Goal: Task Accomplishment & Management: Complete application form

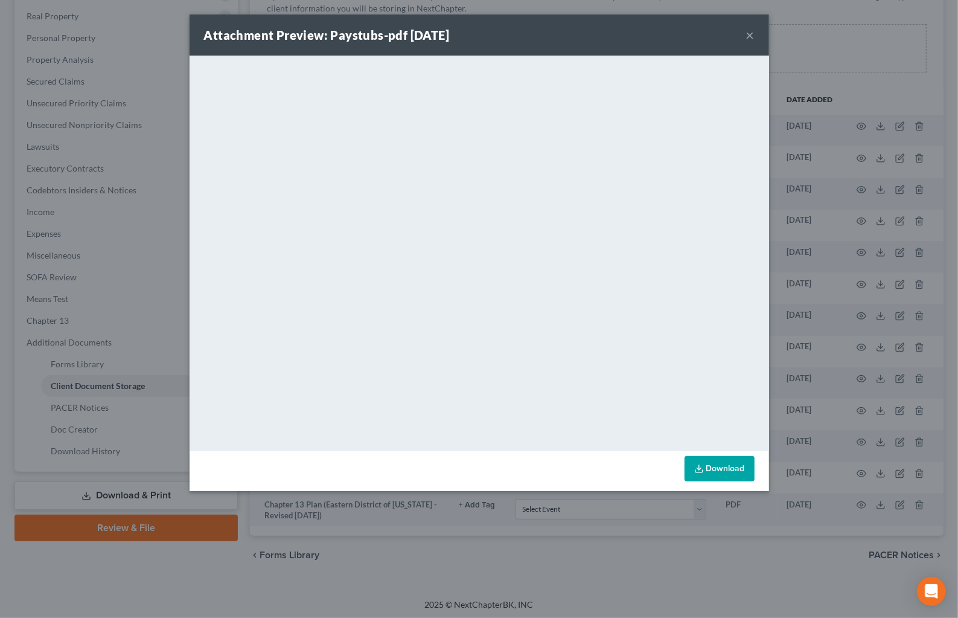
scroll to position [207, 0]
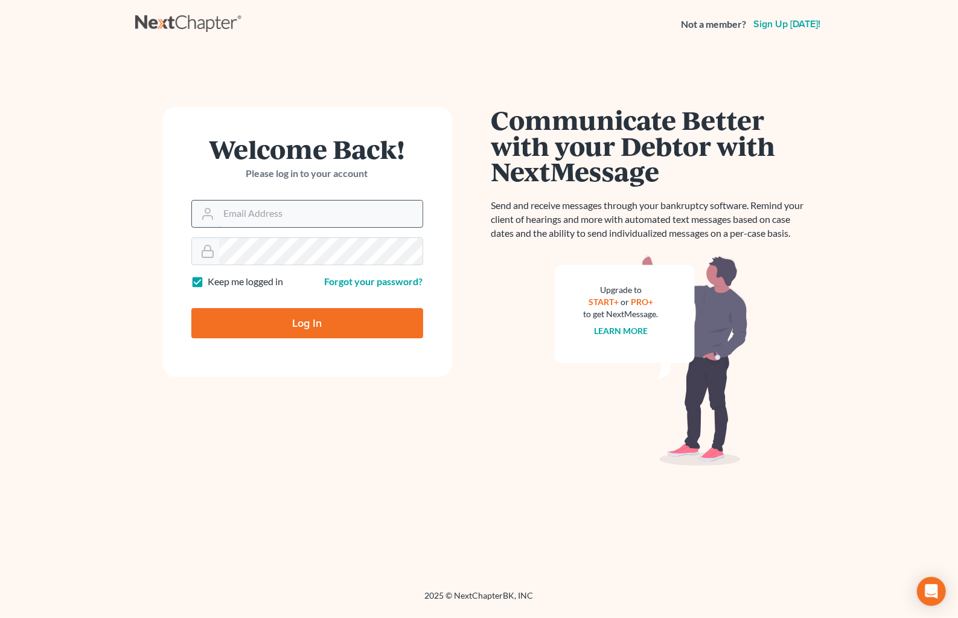
click at [299, 216] on input "Email Address" at bounding box center [320, 213] width 203 height 27
type input "[PERSON_NAME][EMAIL_ADDRESS][DOMAIN_NAME]"
click at [191, 308] on input "Log In" at bounding box center [307, 323] width 232 height 30
type input "Thinking..."
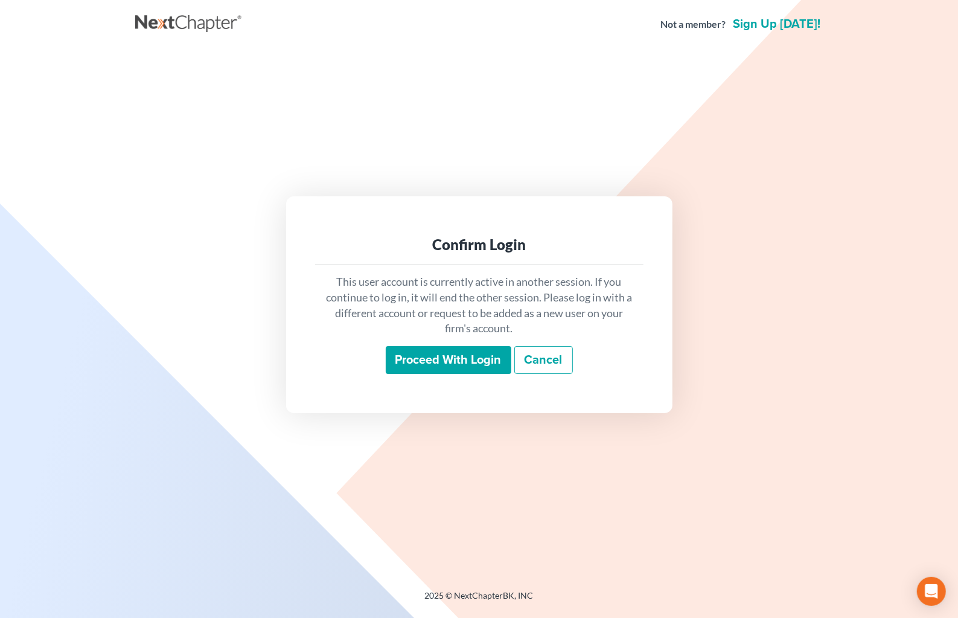
click at [474, 359] on input "Proceed with login" at bounding box center [449, 360] width 126 height 28
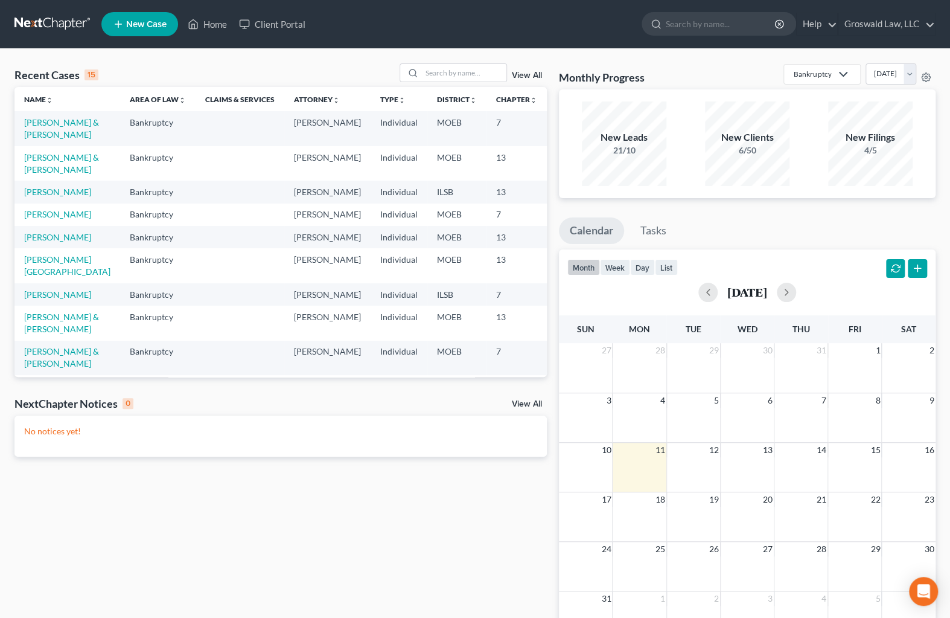
drag, startPoint x: 275, startPoint y: 65, endPoint x: 245, endPoint y: 51, distance: 34.0
click at [271, 63] on div "Recent Cases 15 View All" at bounding box center [280, 75] width 532 height 24
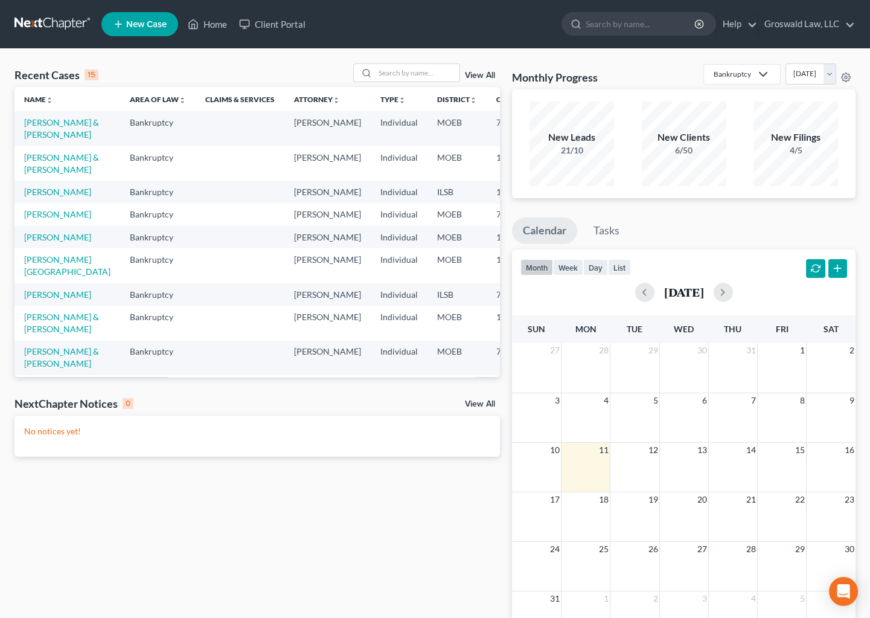
click at [133, 22] on span "New Case" at bounding box center [146, 24] width 40 height 9
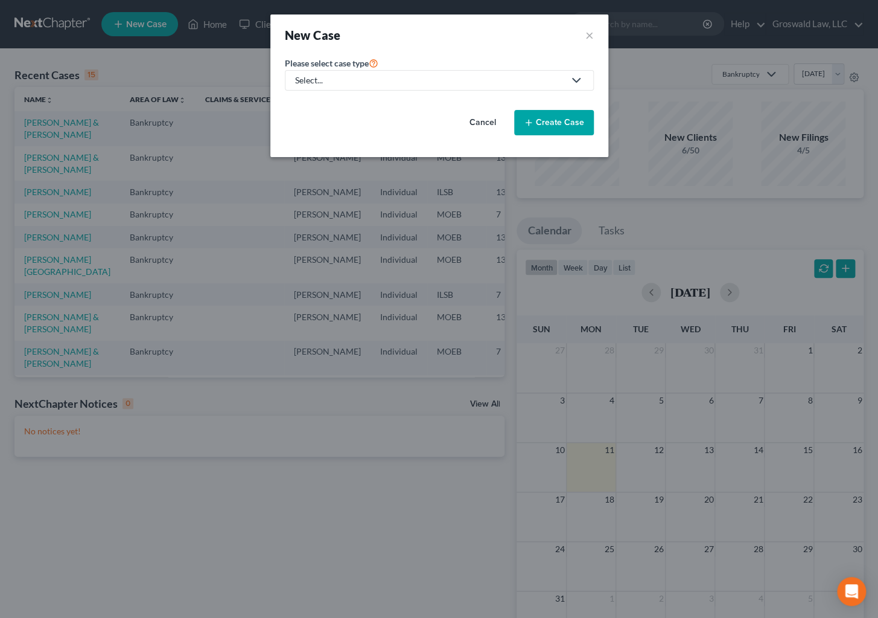
drag, startPoint x: 347, startPoint y: 78, endPoint x: 350, endPoint y: 84, distance: 6.7
click at [348, 78] on div "Select..." at bounding box center [429, 80] width 269 height 12
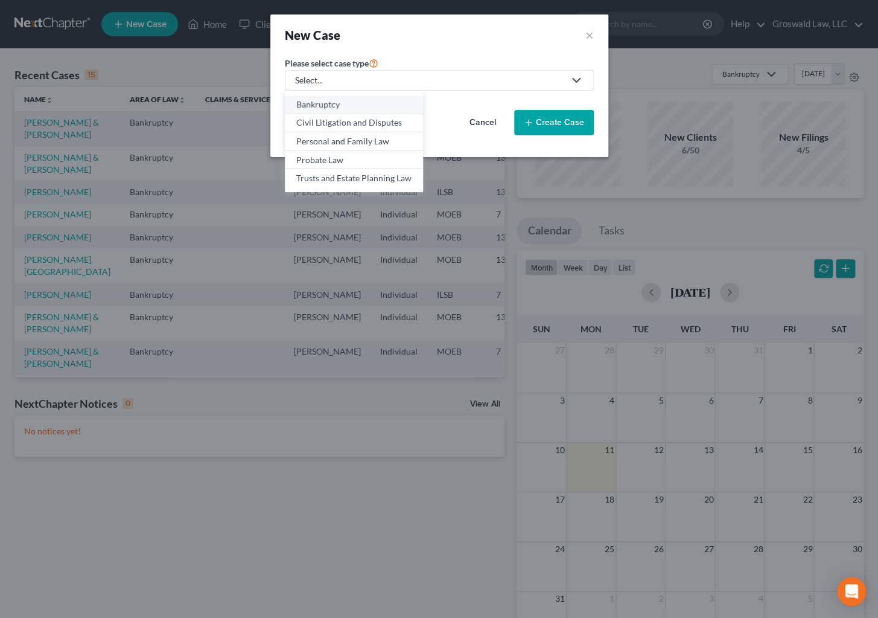
click at [340, 103] on div "Bankruptcy" at bounding box center [353, 104] width 115 height 12
select select "45"
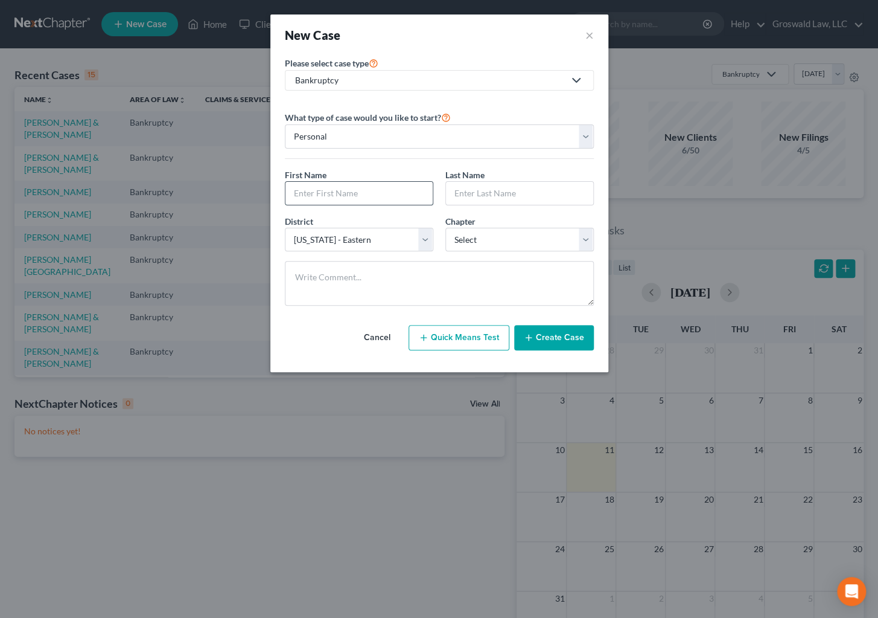
click at [370, 188] on input "text" at bounding box center [359, 193] width 147 height 23
type input "j"
type input "[PERSON_NAME]"
select select "0"
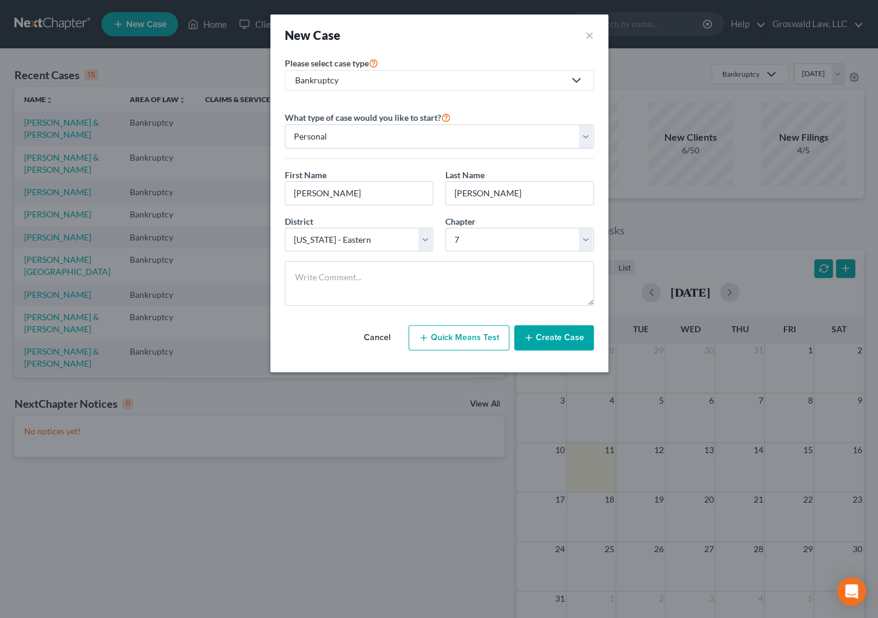
click at [557, 330] on button "Create Case" at bounding box center [554, 337] width 80 height 25
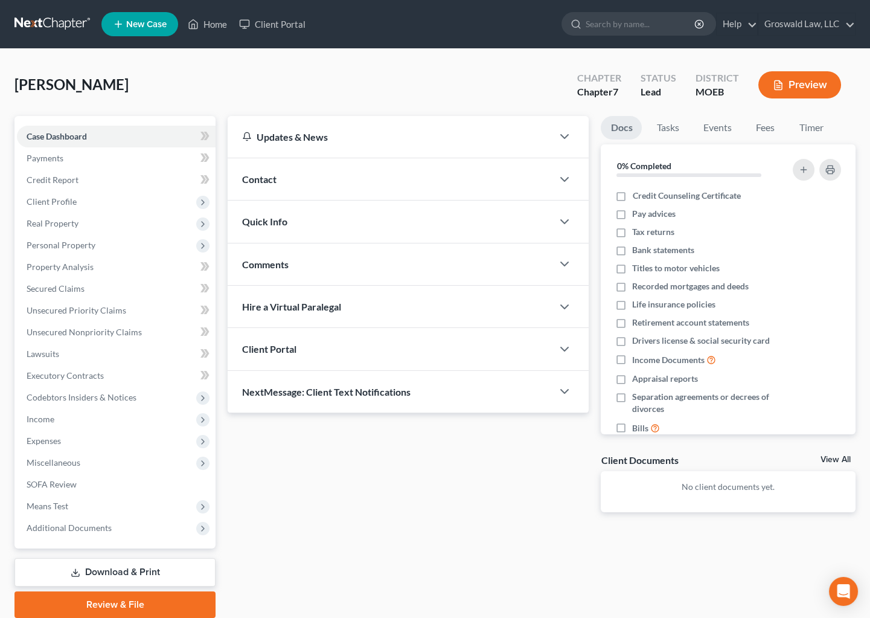
click at [307, 188] on div "Contact" at bounding box center [390, 179] width 325 height 42
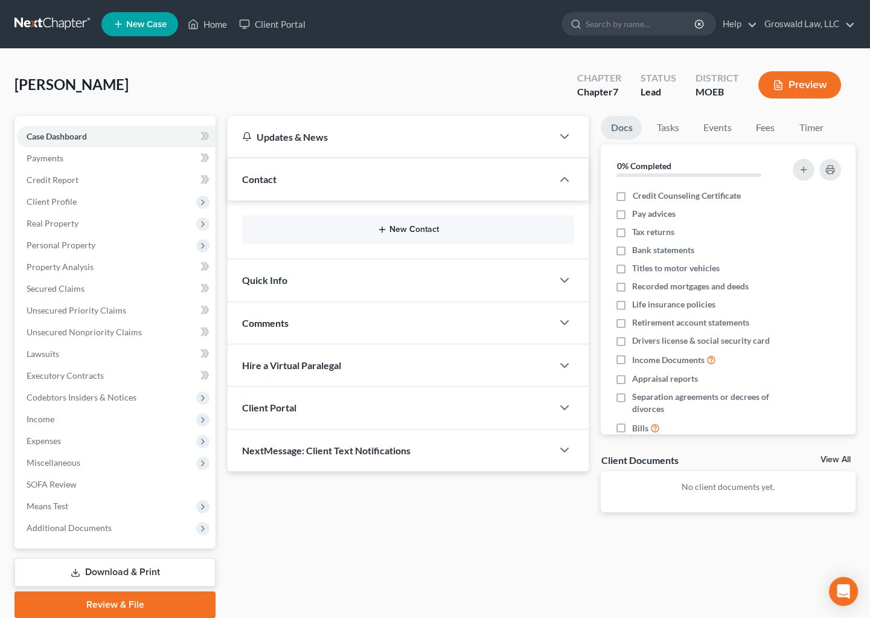
click at [408, 232] on button "New Contact" at bounding box center [408, 230] width 313 height 10
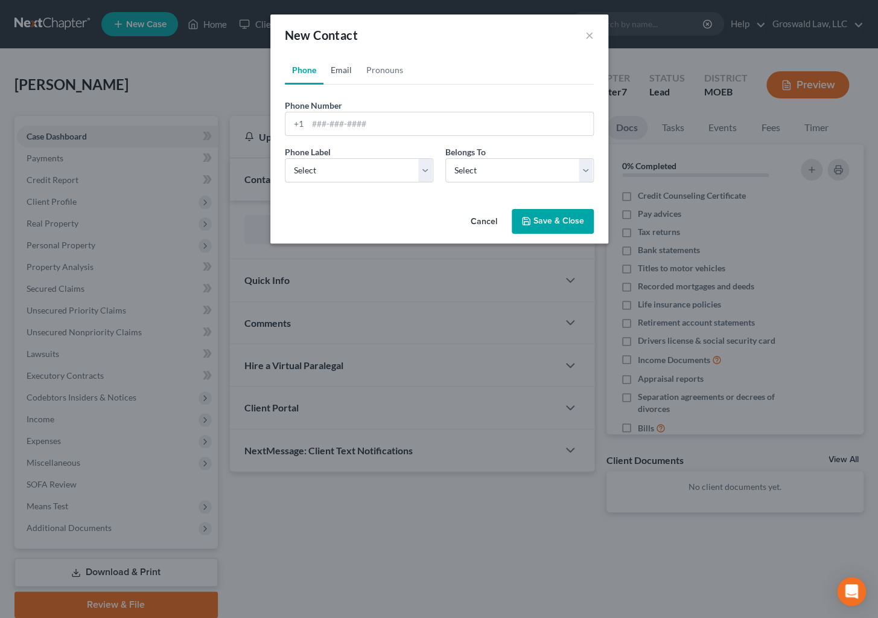
click at [343, 68] on link "Email" at bounding box center [342, 70] width 36 height 29
click at [357, 133] on input "email" at bounding box center [451, 123] width 286 height 23
paste input "[EMAIL_ADDRESS][DOMAIN_NAME]"
type input "[EMAIL_ADDRESS][DOMAIN_NAME]"
click at [332, 172] on select "Select Home Work Other" at bounding box center [359, 170] width 149 height 24
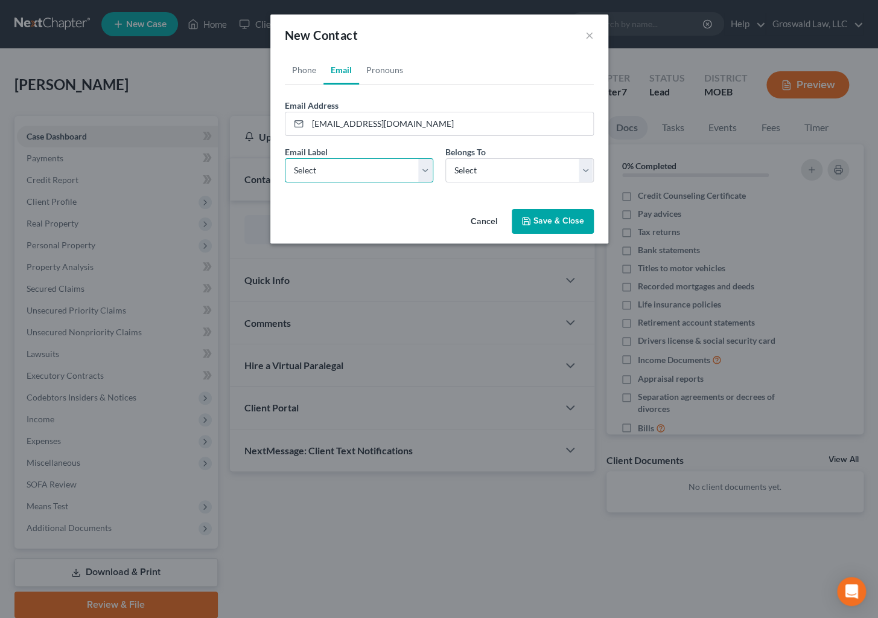
select select "0"
click at [285, 158] on select "Select Home Work Other" at bounding box center [359, 170] width 149 height 24
click at [546, 170] on select "Select Client Other" at bounding box center [520, 170] width 149 height 24
select select "0"
click at [446, 158] on select "Select Client Other" at bounding box center [520, 170] width 149 height 24
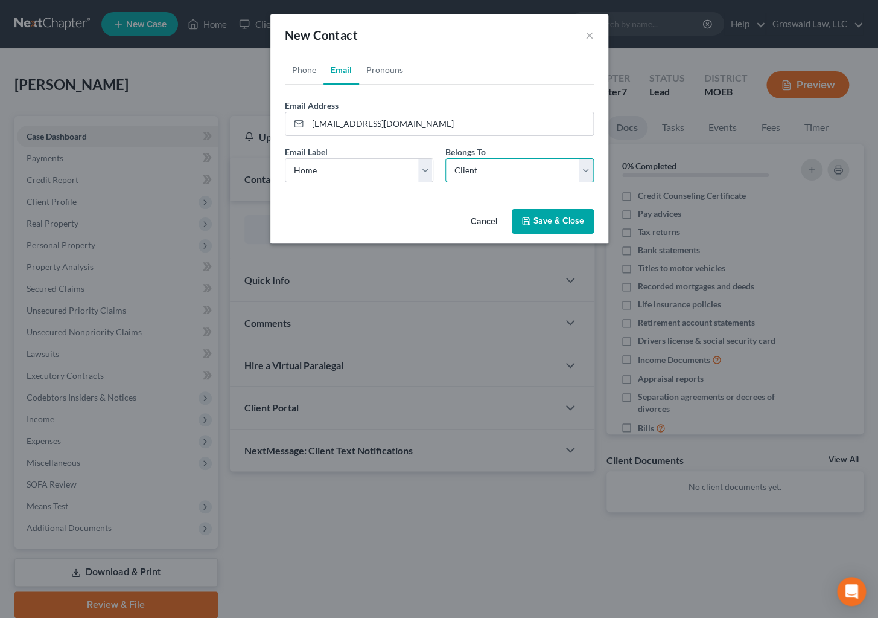
select select "0"
click at [297, 71] on link "Phone" at bounding box center [304, 70] width 39 height 29
click at [359, 116] on input "tel" at bounding box center [451, 123] width 286 height 23
paste input "781-8667"
type input "[PHONE_NUMBER]"
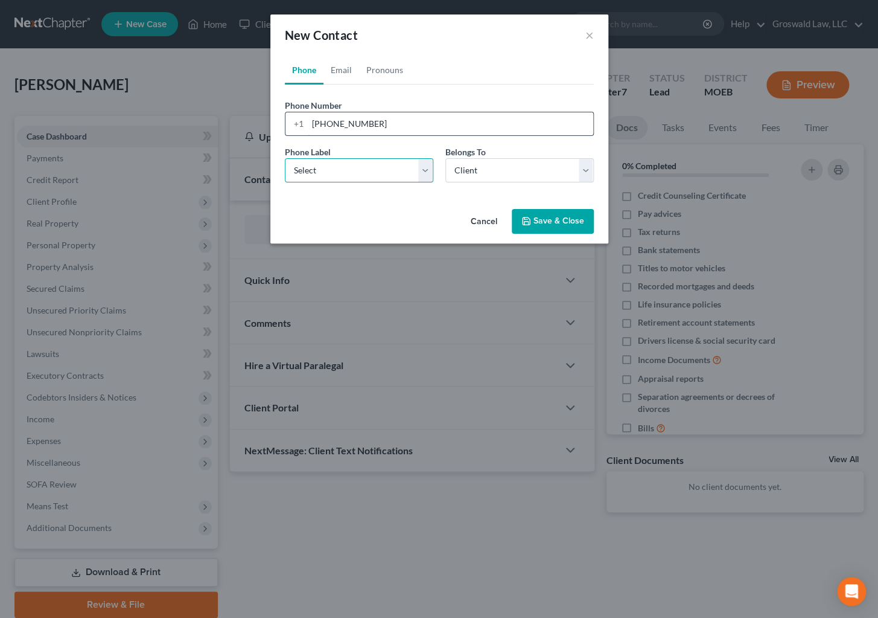
select select "0"
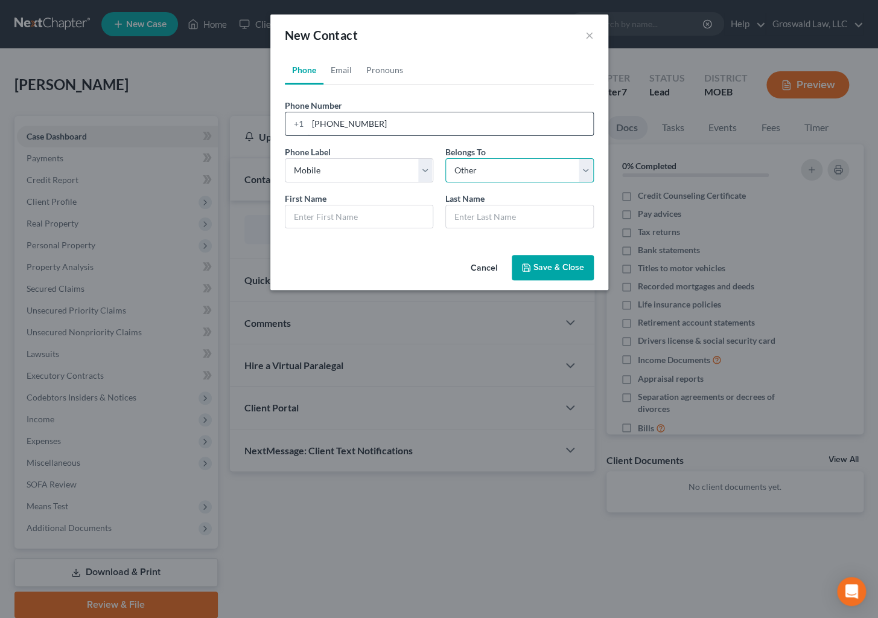
select select "0"
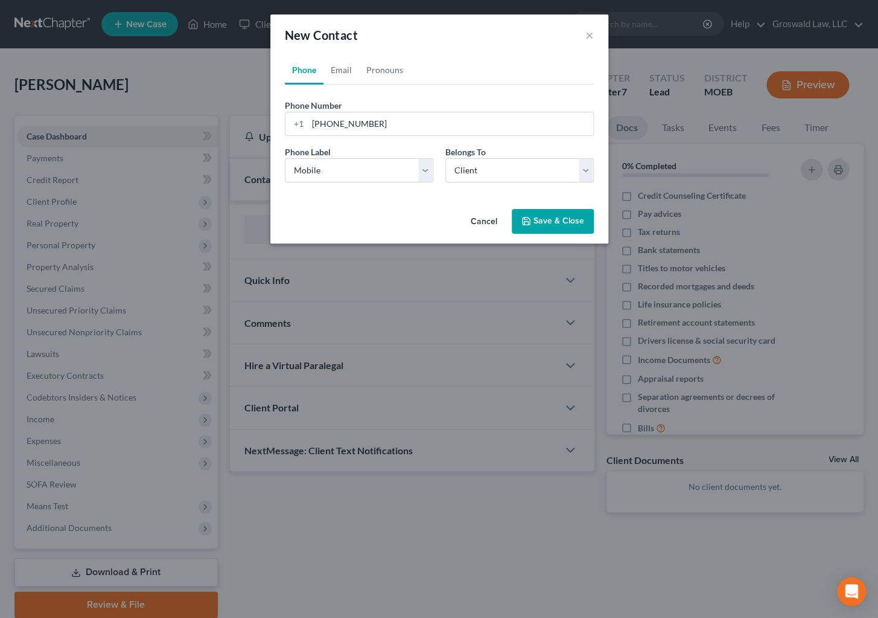
click at [571, 225] on button "Save & Close" at bounding box center [553, 221] width 82 height 25
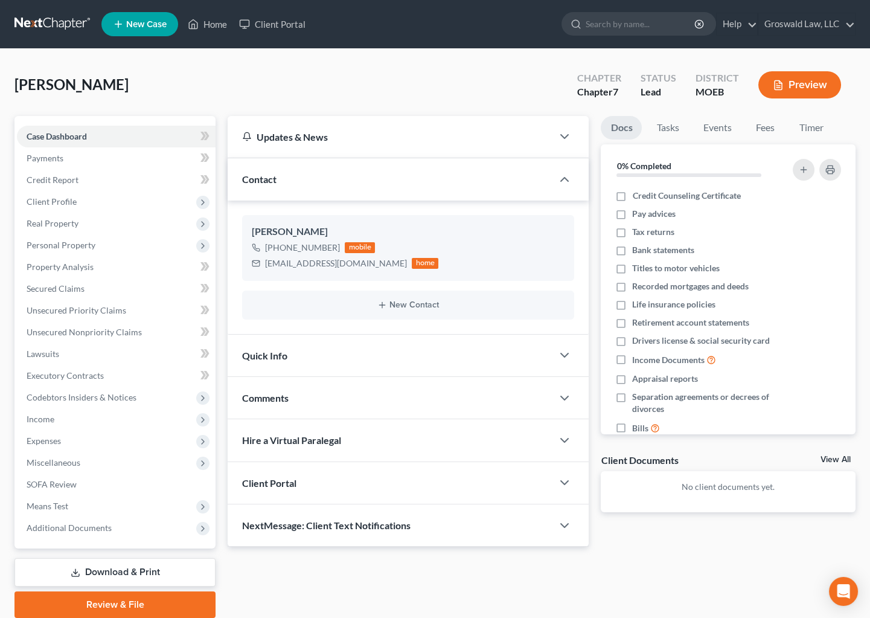
click at [39, 82] on span "[PERSON_NAME]" at bounding box center [71, 84] width 114 height 18
copy span "[PERSON_NAME]"
click at [53, 203] on span "Client Profile" at bounding box center [52, 201] width 50 height 10
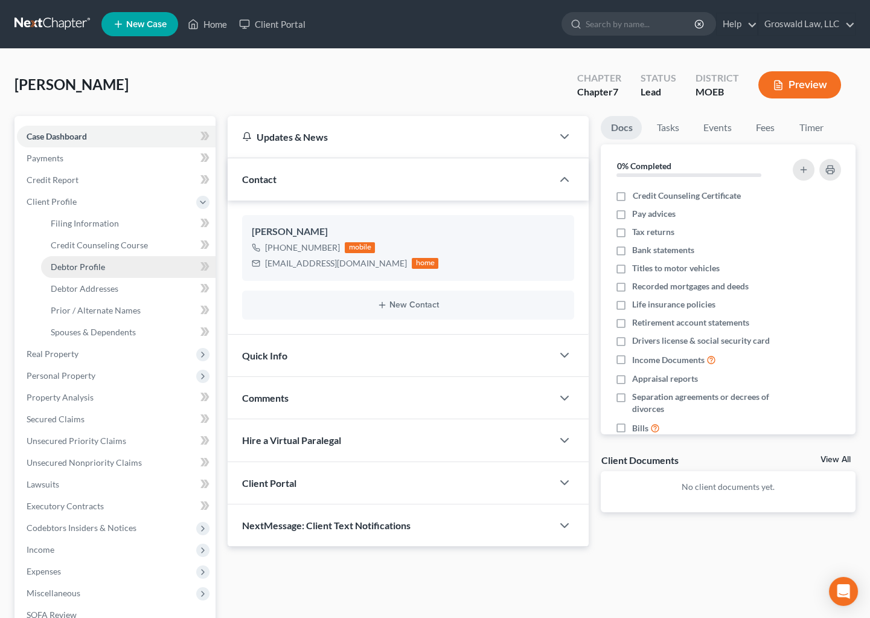
click at [97, 266] on span "Debtor Profile" at bounding box center [78, 266] width 54 height 10
select select "0"
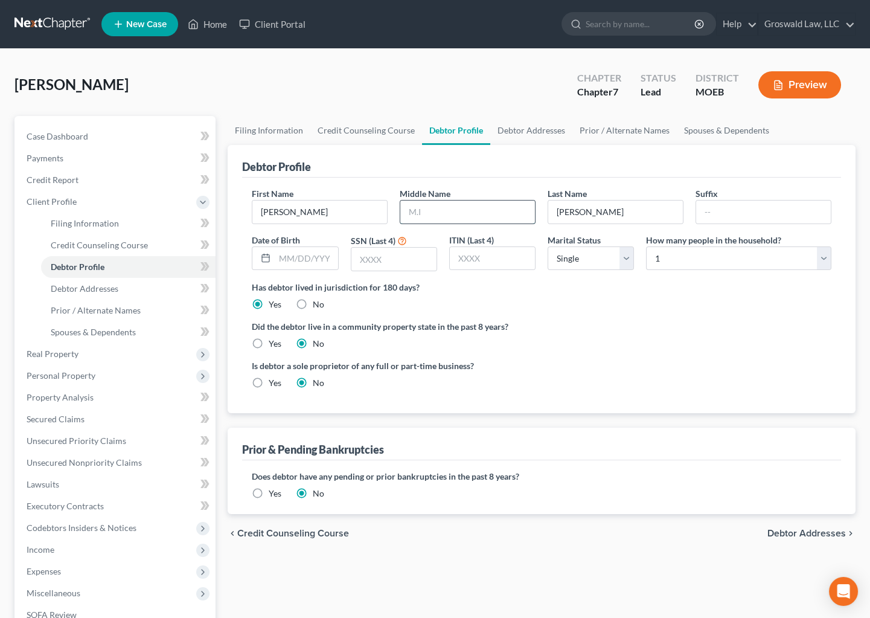
drag, startPoint x: 453, startPoint y: 214, endPoint x: 456, endPoint y: 203, distance: 11.5
click at [455, 208] on input "text" at bounding box center [467, 211] width 135 height 23
type input "[PERSON_NAME]"
type input "[DATE]"
type input "0586"
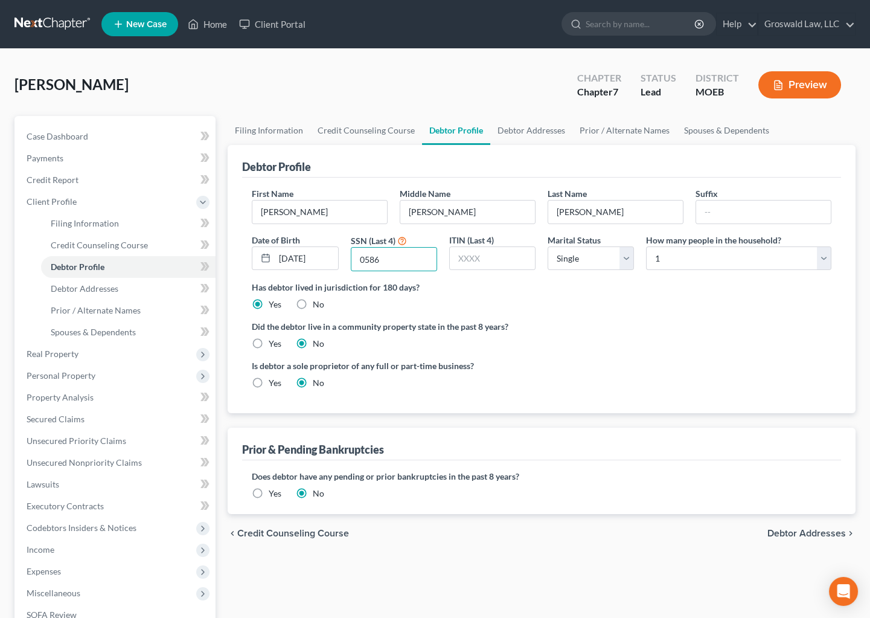
click at [583, 300] on div "Has debtor lived in jurisdiction for 180 days? Yes No Debtor must reside in jur…" at bounding box center [542, 296] width 580 height 30
click at [513, 133] on link "Debtor Addresses" at bounding box center [531, 130] width 82 height 29
select select "0"
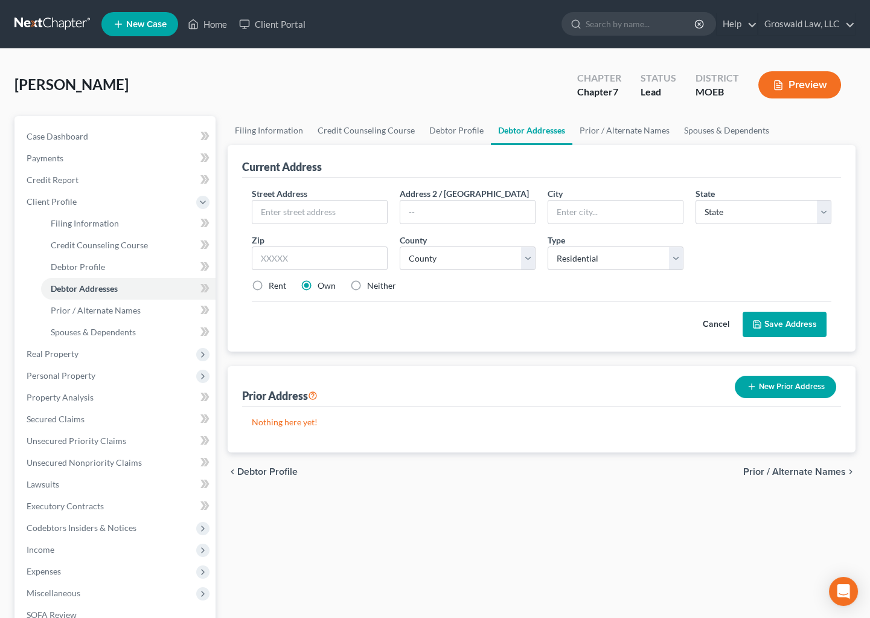
click at [367, 284] on label "Neither" at bounding box center [381, 286] width 29 height 12
click at [372, 284] on input "Neither" at bounding box center [376, 284] width 8 height 8
radio input "true"
click at [313, 213] on input "text" at bounding box center [319, 211] width 135 height 23
type input "[STREET_ADDRESS]"
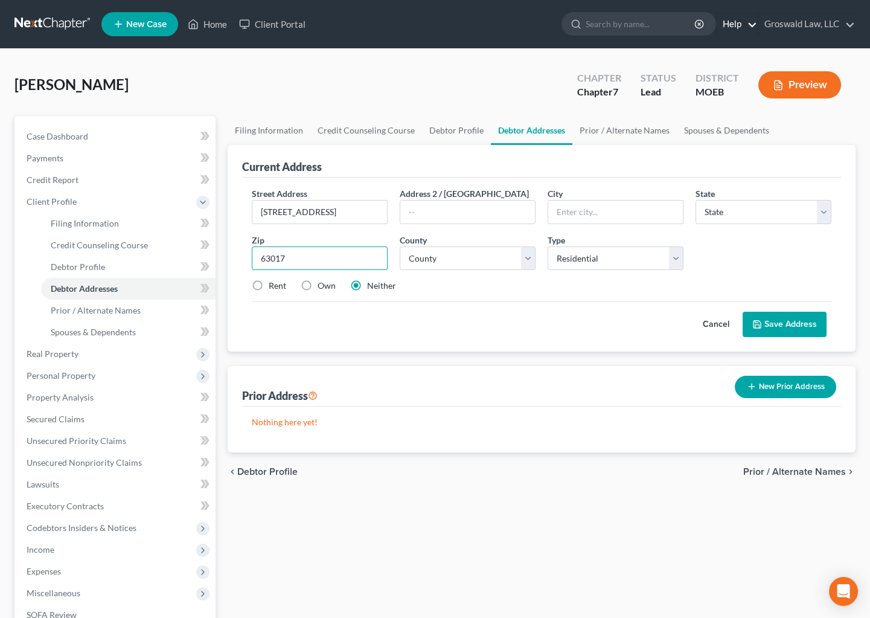
type input "63017"
type input "Chesterfield"
select select "26"
select select "98"
click at [287, 211] on input "[STREET_ADDRESS]" at bounding box center [319, 211] width 135 height 23
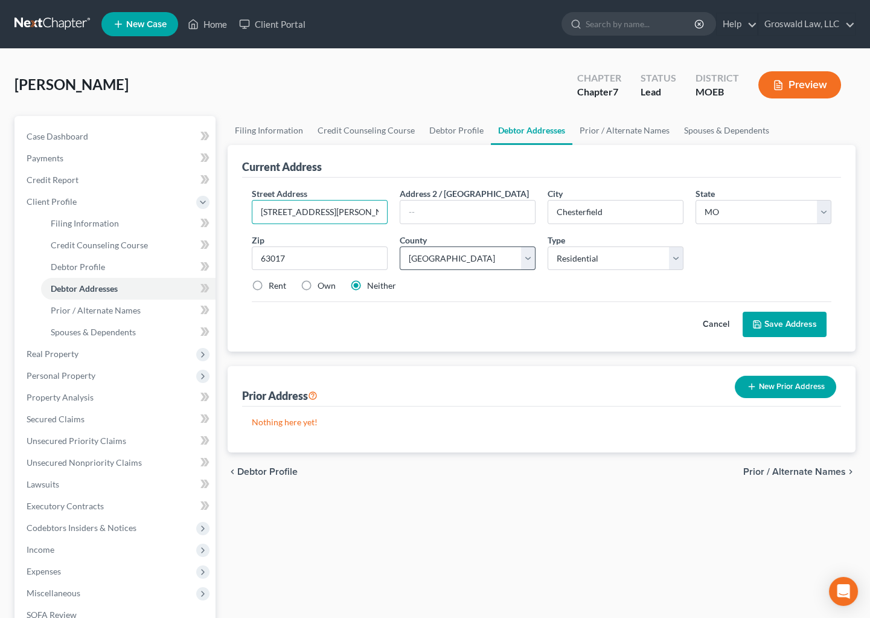
type input "[STREET_ADDRESS][PERSON_NAME]"
click at [429, 252] on select "County [GEOGRAPHIC_DATA] [GEOGRAPHIC_DATA] [GEOGRAPHIC_DATA] [GEOGRAPHIC_DATA] …" at bounding box center [468, 258] width 136 height 24
select select "100"
click at [400, 246] on select "County [GEOGRAPHIC_DATA] [GEOGRAPHIC_DATA] [GEOGRAPHIC_DATA] [GEOGRAPHIC_DATA] …" at bounding box center [468, 258] width 136 height 24
click at [770, 325] on button "Save Address" at bounding box center [785, 324] width 84 height 25
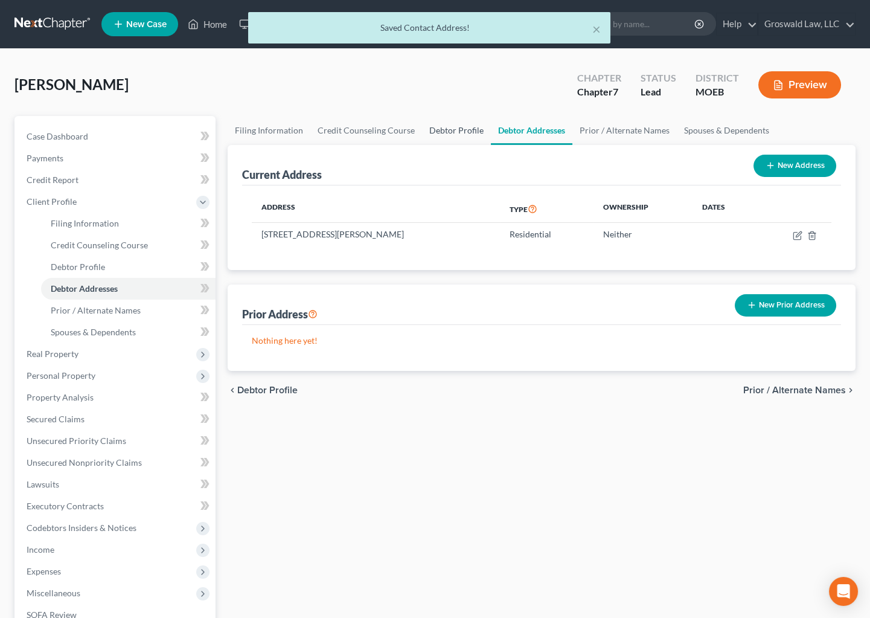
click at [455, 130] on link "Debtor Profile" at bounding box center [456, 130] width 69 height 29
select select "0"
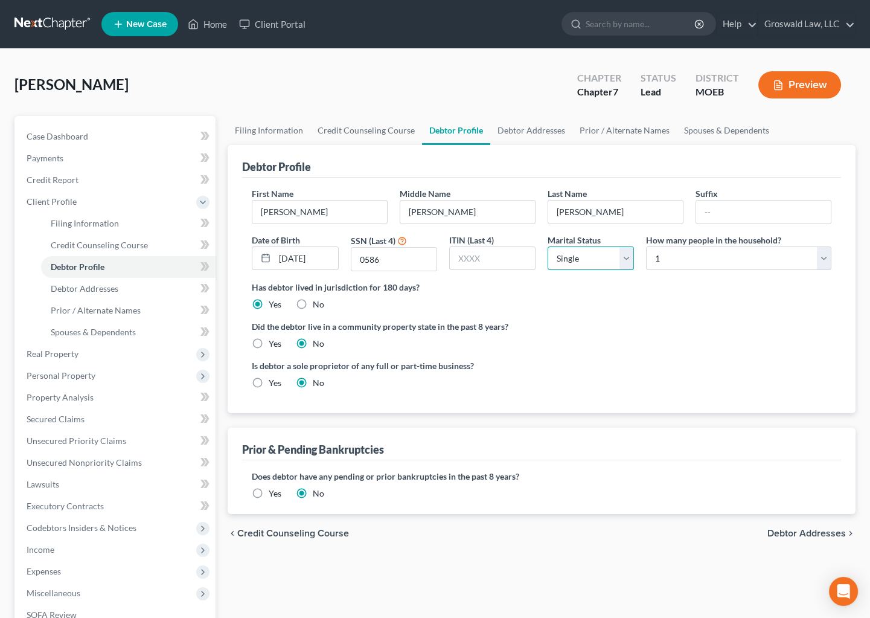
click at [572, 265] on select "Select Single Married Separated Divorced Widowed" at bounding box center [591, 258] width 86 height 24
select select "1"
click at [548, 246] on select "Select Single Married Separated Divorced Widowed" at bounding box center [591, 258] width 86 height 24
drag, startPoint x: 618, startPoint y: 295, endPoint x: 642, endPoint y: 278, distance: 29.1
click at [623, 293] on div "Has debtor lived in jurisdiction for 180 days? Yes No Debtor must reside in jur…" at bounding box center [542, 296] width 580 height 30
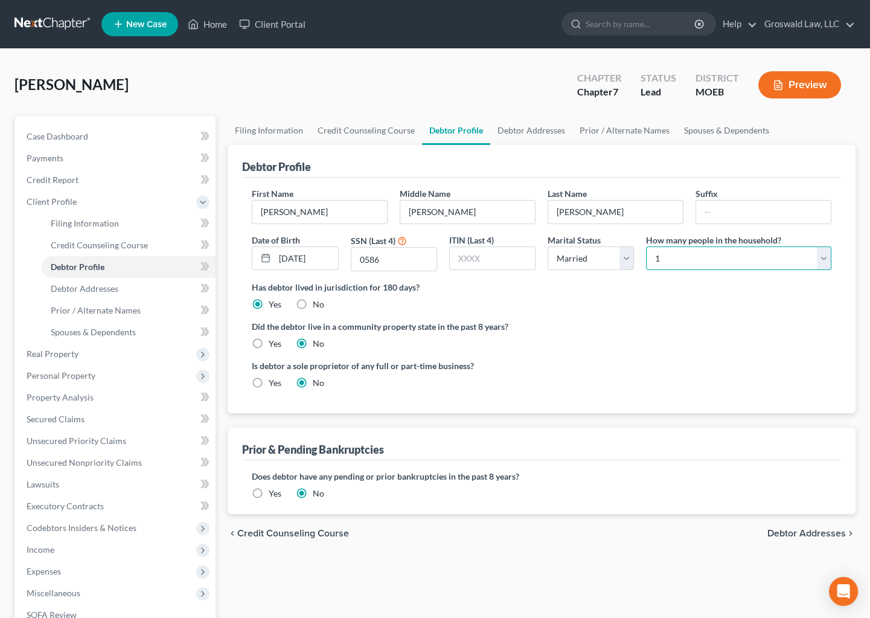
click at [679, 264] on select "Select 1 2 3 4 5 6 7 8 9 10 11 12 13 14 15 16 17 18 19 20" at bounding box center [738, 258] width 185 height 24
select select "1"
click at [646, 246] on select "Select 1 2 3 4 5 6 7 8 9 10 11 12 13 14 15 16 17 18 19 20" at bounding box center [738, 258] width 185 height 24
click at [638, 291] on label "Has debtor lived in jurisdiction for 180 days?" at bounding box center [542, 287] width 580 height 13
click at [526, 129] on link "Debtor Addresses" at bounding box center [531, 130] width 82 height 29
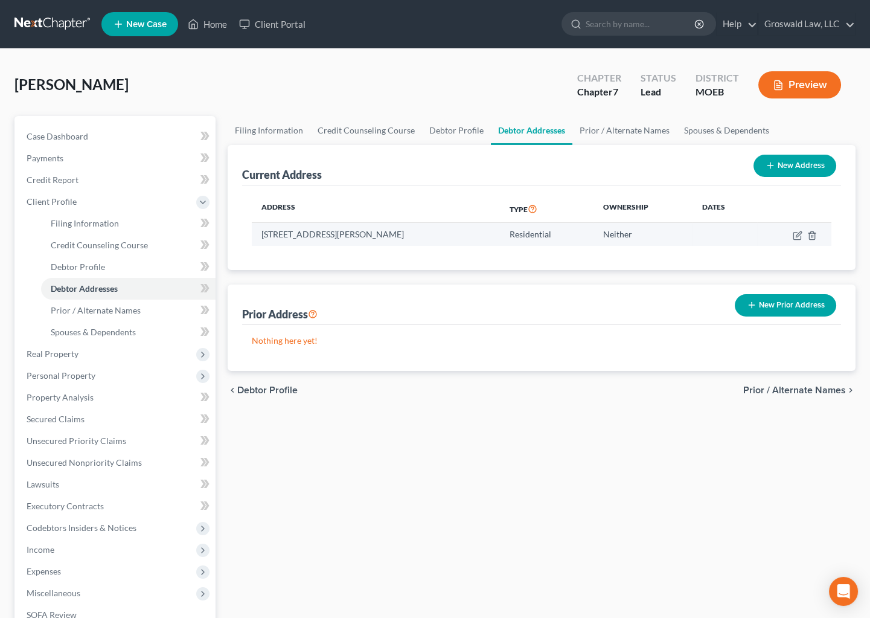
click at [311, 231] on td "[STREET_ADDRESS][PERSON_NAME]" at bounding box center [376, 234] width 248 height 23
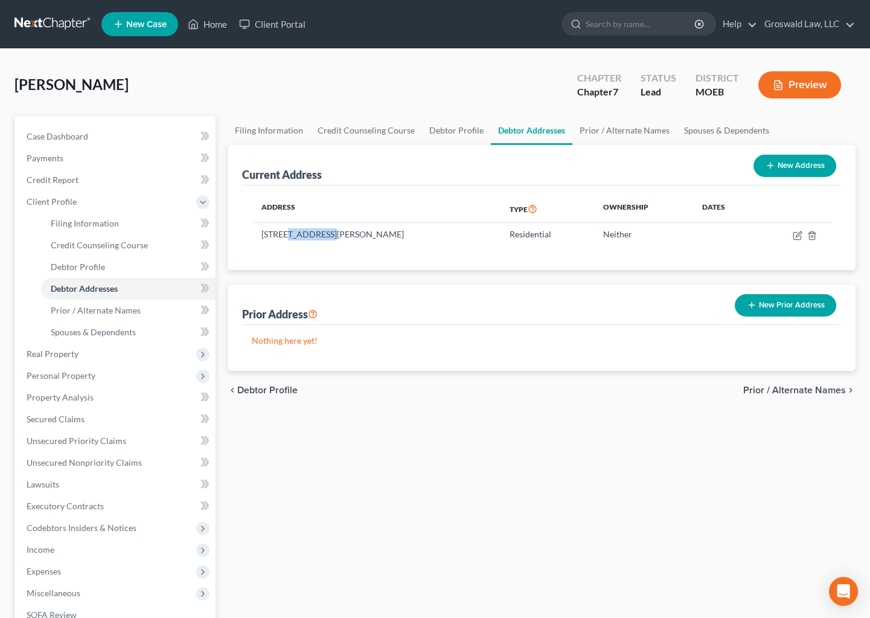
copy td "[PERSON_NAME]"
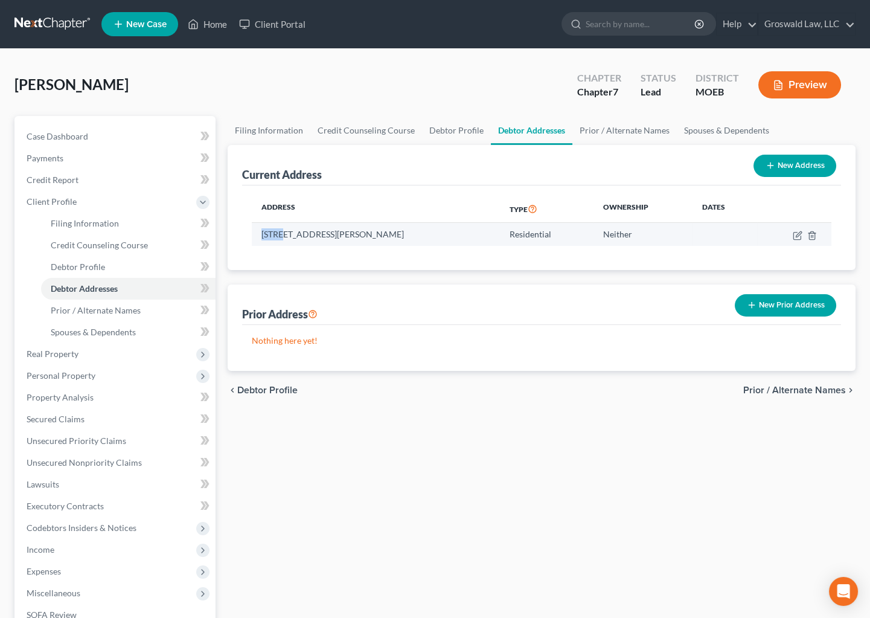
drag, startPoint x: 283, startPoint y: 234, endPoint x: 262, endPoint y: 234, distance: 21.1
click at [262, 234] on td "[STREET_ADDRESS][PERSON_NAME]" at bounding box center [376, 234] width 248 height 23
copy td "14465"
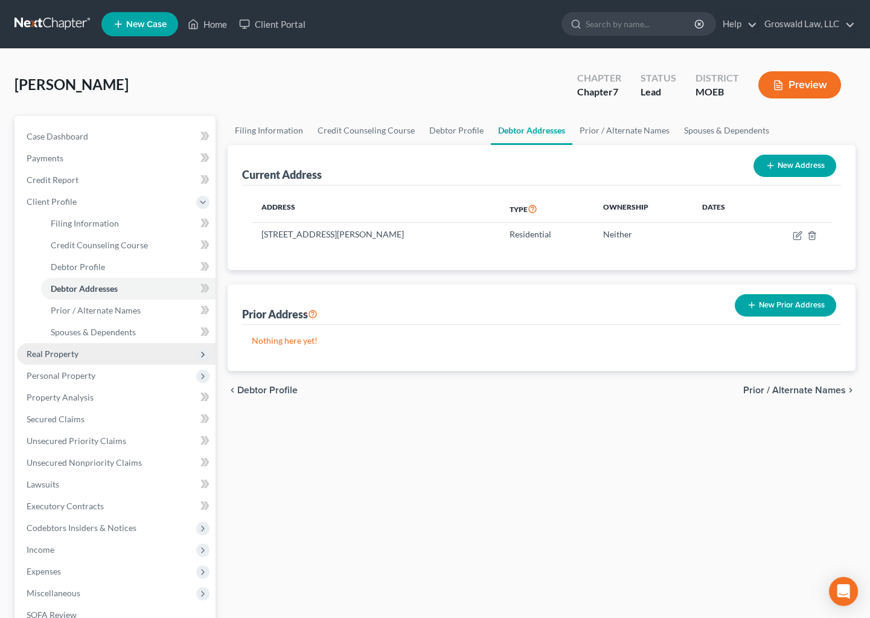
click at [82, 350] on span "Real Property" at bounding box center [116, 354] width 199 height 22
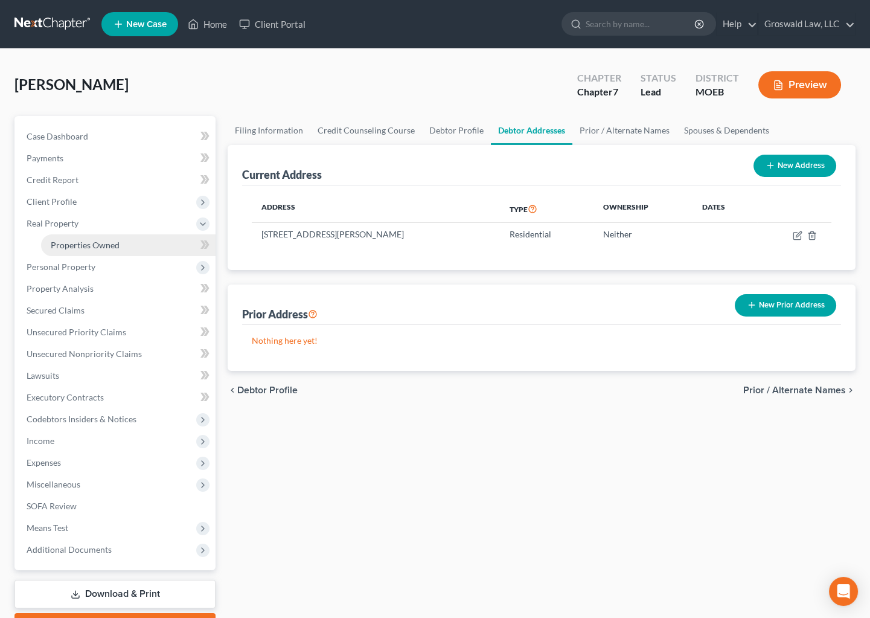
click at [87, 247] on span "Properties Owned" at bounding box center [85, 245] width 69 height 10
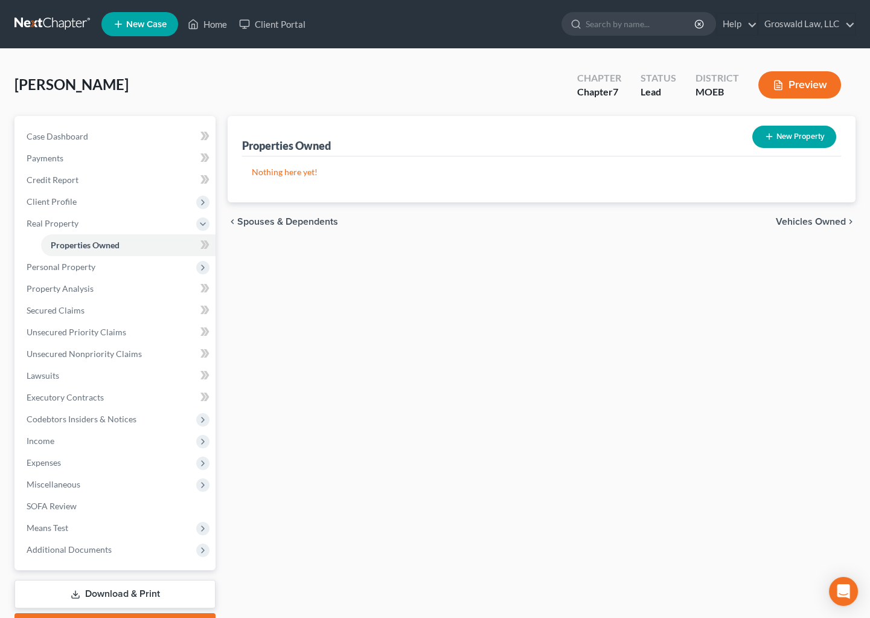
click at [779, 133] on button "New Property" at bounding box center [794, 137] width 84 height 22
select select "26"
select select "100"
select select "0"
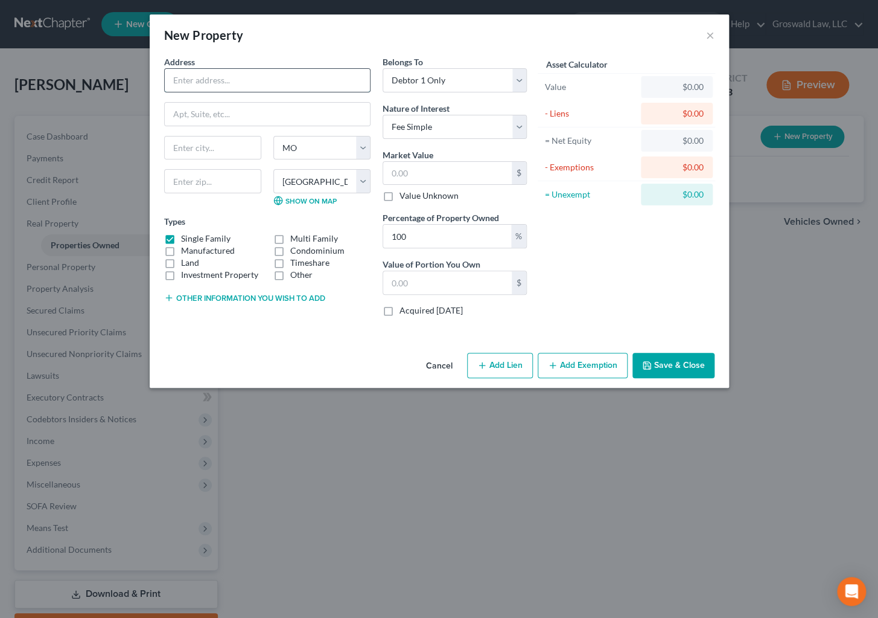
click at [256, 82] on input "text" at bounding box center [267, 80] width 205 height 23
type input "[STREET_ADDRESS]"
type input "62258"
type input "Mascoutah"
select select "14"
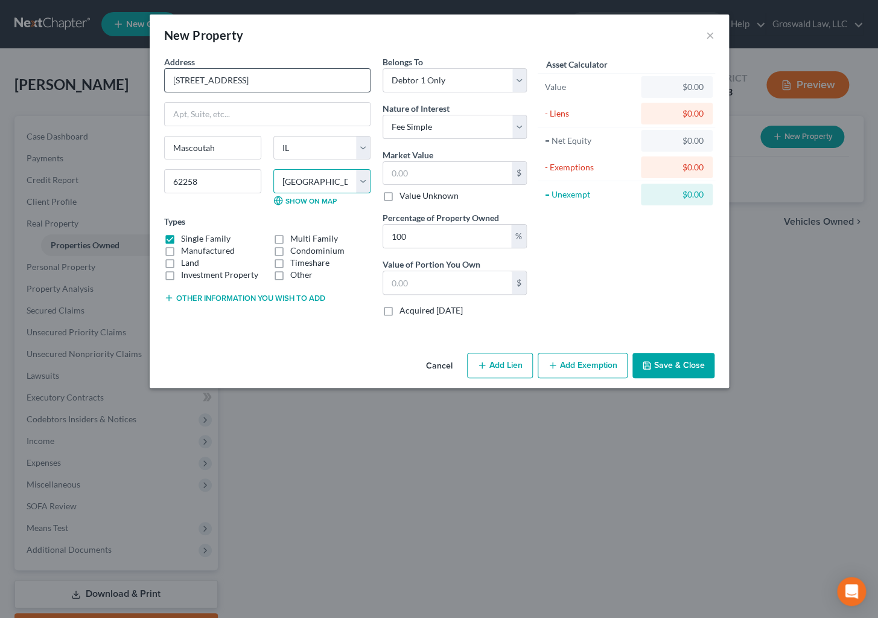
select select "101"
select select "86"
click at [651, 363] on icon "button" at bounding box center [647, 365] width 7 height 7
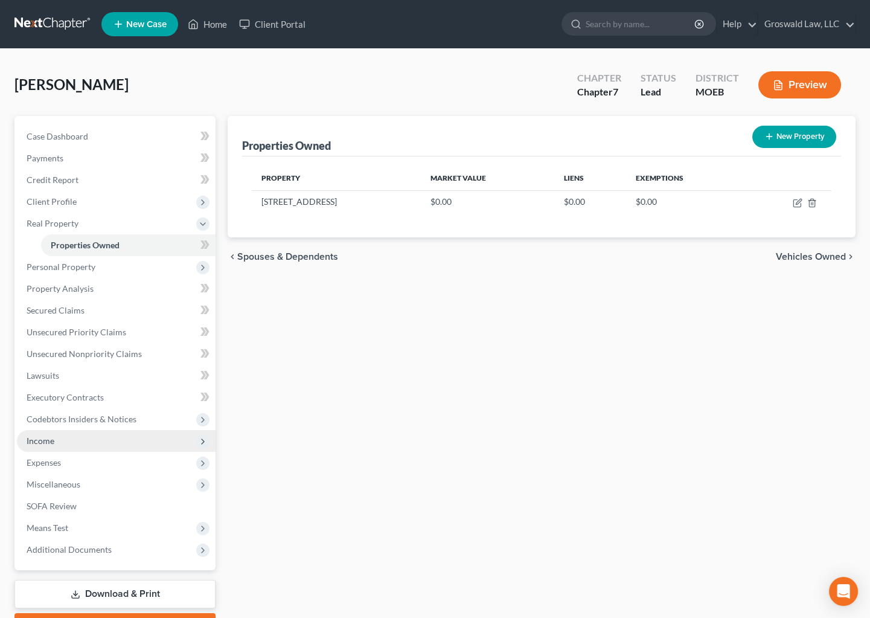
click at [62, 441] on span "Income" at bounding box center [116, 441] width 199 height 22
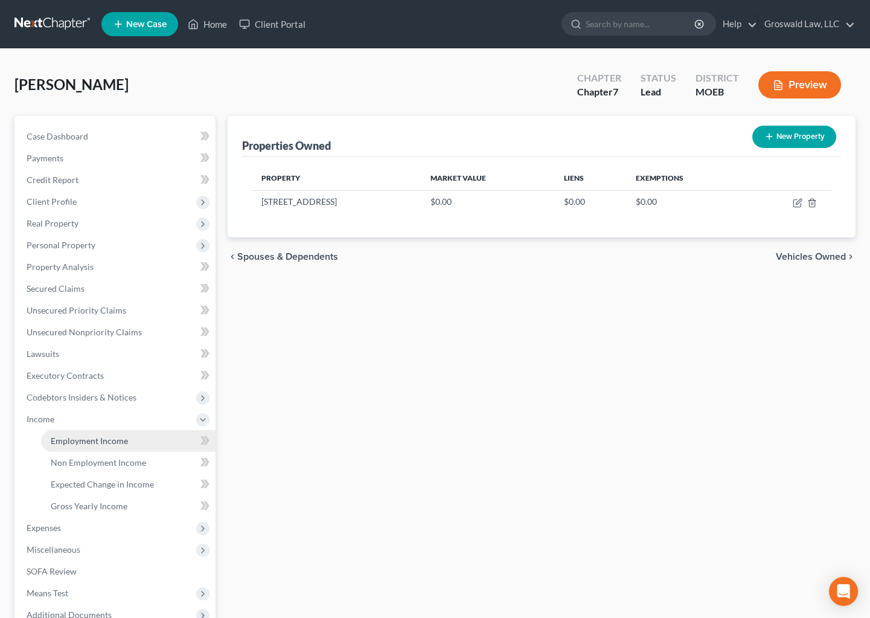
click at [72, 434] on link "Employment Income" at bounding box center [128, 441] width 174 height 22
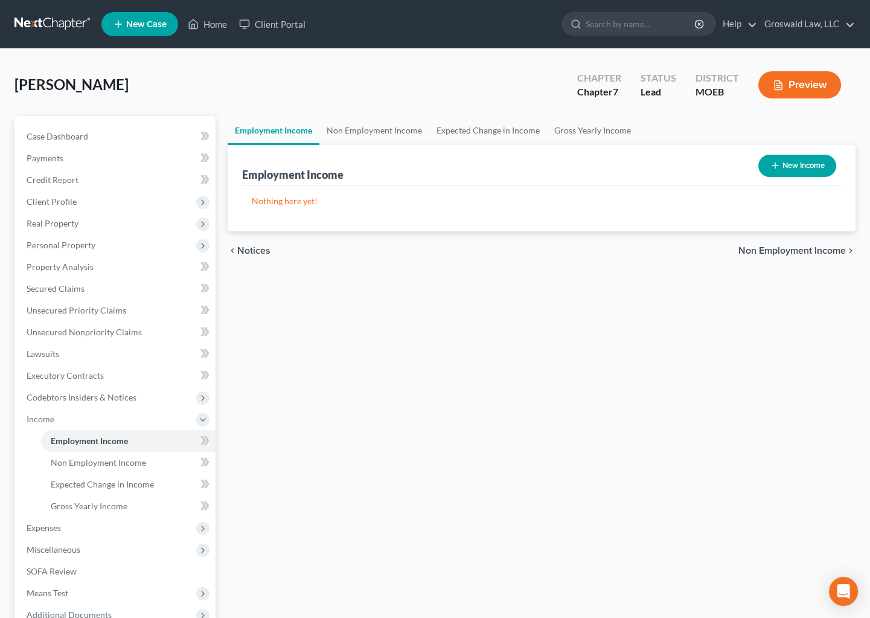
click at [804, 166] on button "New Income" at bounding box center [797, 166] width 78 height 22
select select "0"
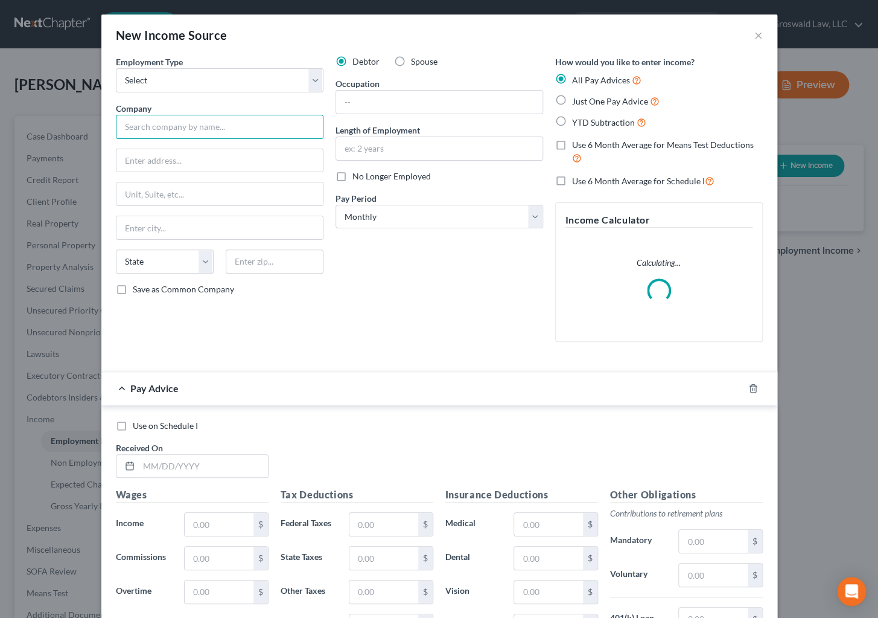
click at [243, 124] on input "text" at bounding box center [220, 127] width 208 height 24
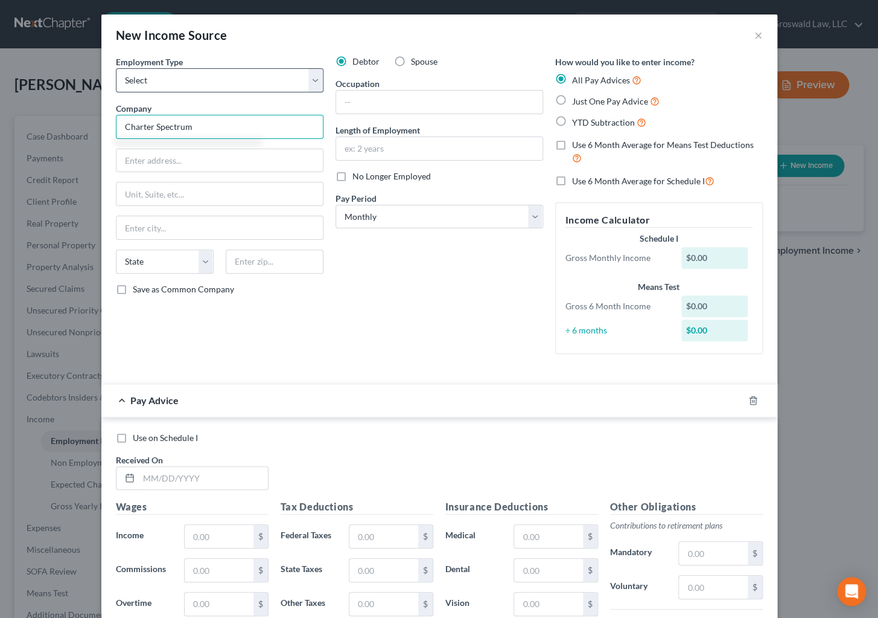
type input "Charter Spectrum"
drag, startPoint x: 298, startPoint y: 78, endPoint x: 289, endPoint y: 83, distance: 9.7
click at [295, 78] on select "Select Full or [DEMOGRAPHIC_DATA] Employment Self Employment" at bounding box center [220, 80] width 208 height 24
select select "0"
click at [116, 68] on select "Select Full or [DEMOGRAPHIC_DATA] Employment Self Employment" at bounding box center [220, 80] width 208 height 24
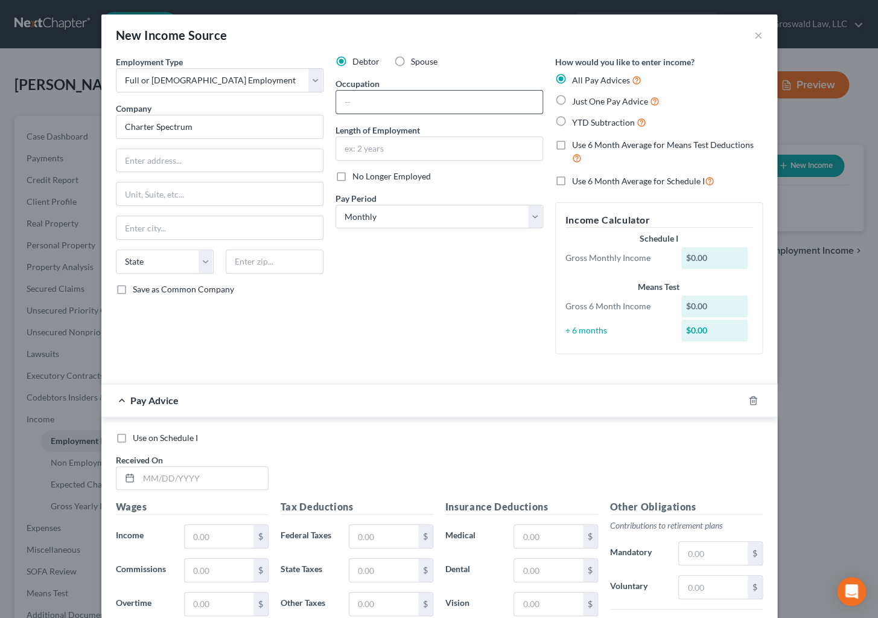
drag, startPoint x: 411, startPoint y: 102, endPoint x: 414, endPoint y: 92, distance: 10.9
click at [412, 100] on input "text" at bounding box center [439, 102] width 206 height 23
type input "Field Tech."
drag, startPoint x: 388, startPoint y: 153, endPoint x: 395, endPoint y: 148, distance: 8.2
click at [389, 152] on input "text" at bounding box center [439, 148] width 206 height 23
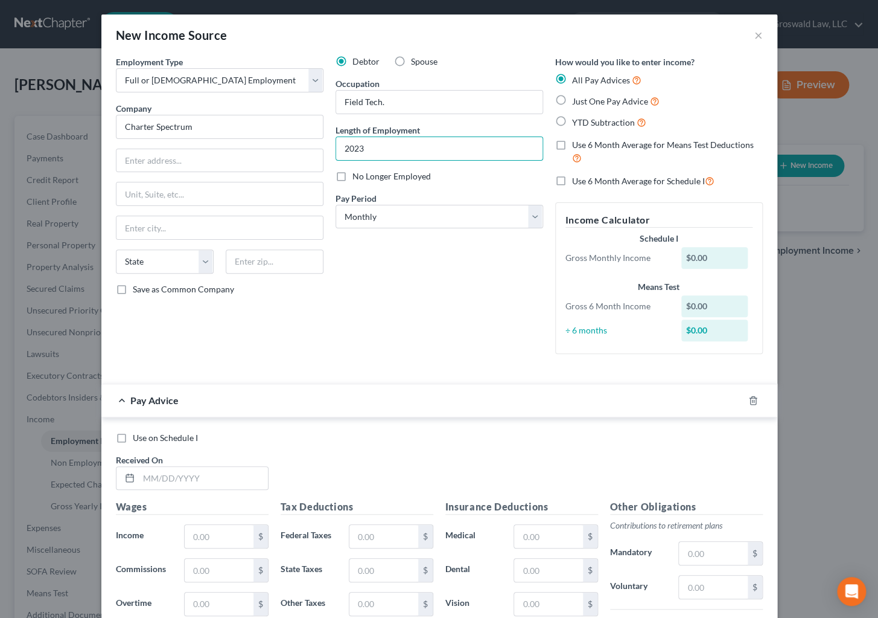
type input "2023 to present"
click at [751, 398] on icon "button" at bounding box center [752, 400] width 5 height 8
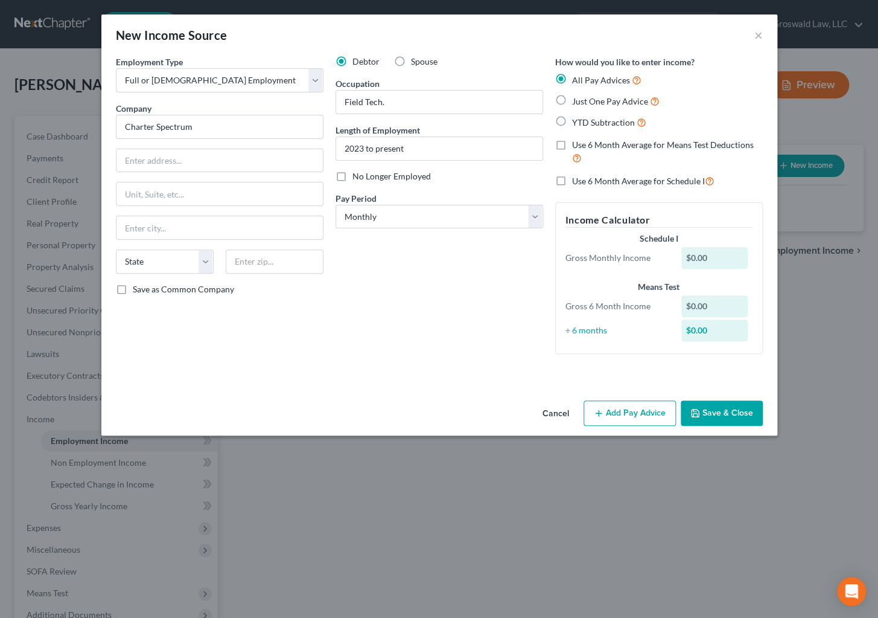
click at [747, 409] on button "Save & Close" at bounding box center [722, 412] width 82 height 25
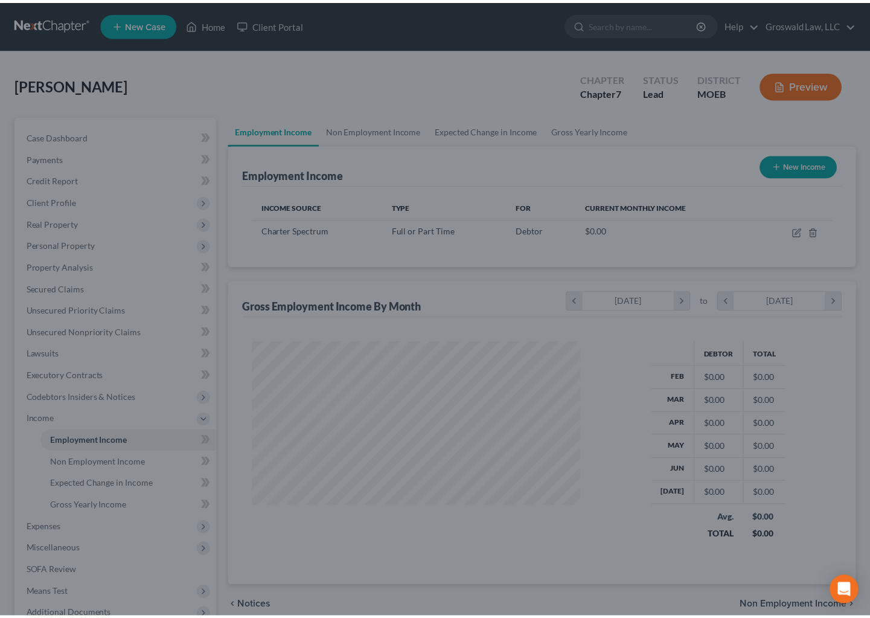
scroll to position [216, 352]
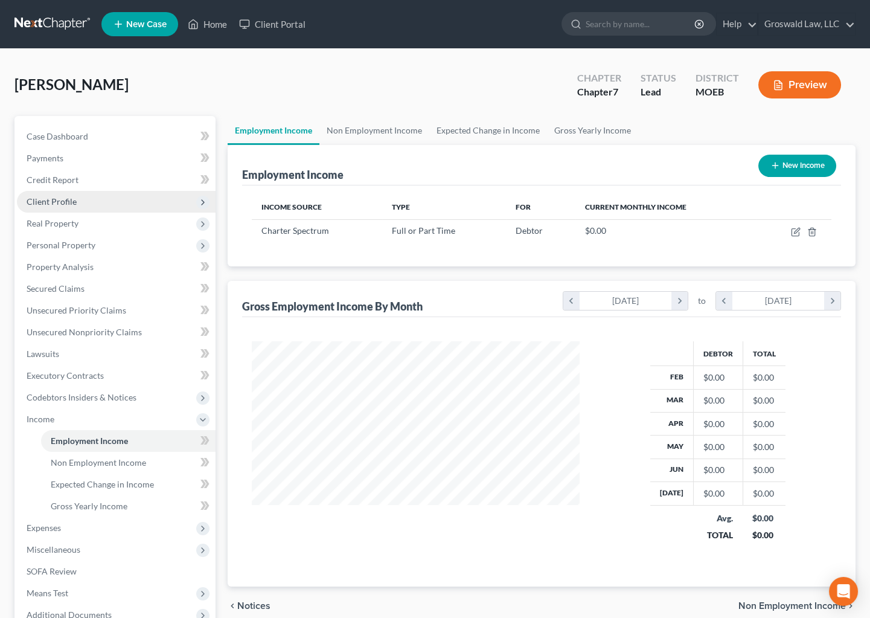
click at [92, 201] on span "Client Profile" at bounding box center [116, 202] width 199 height 22
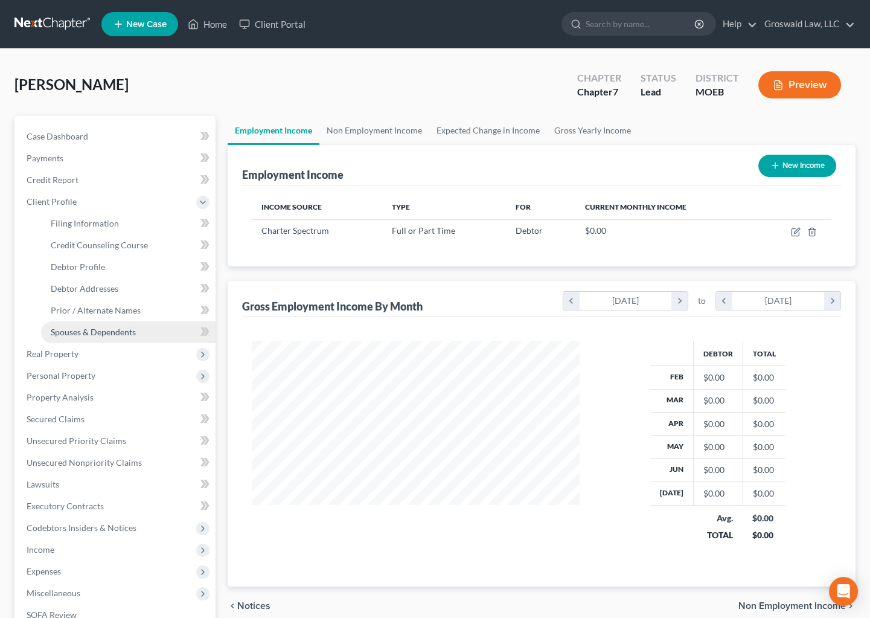
click at [103, 333] on span "Spouses & Dependents" at bounding box center [93, 332] width 85 height 10
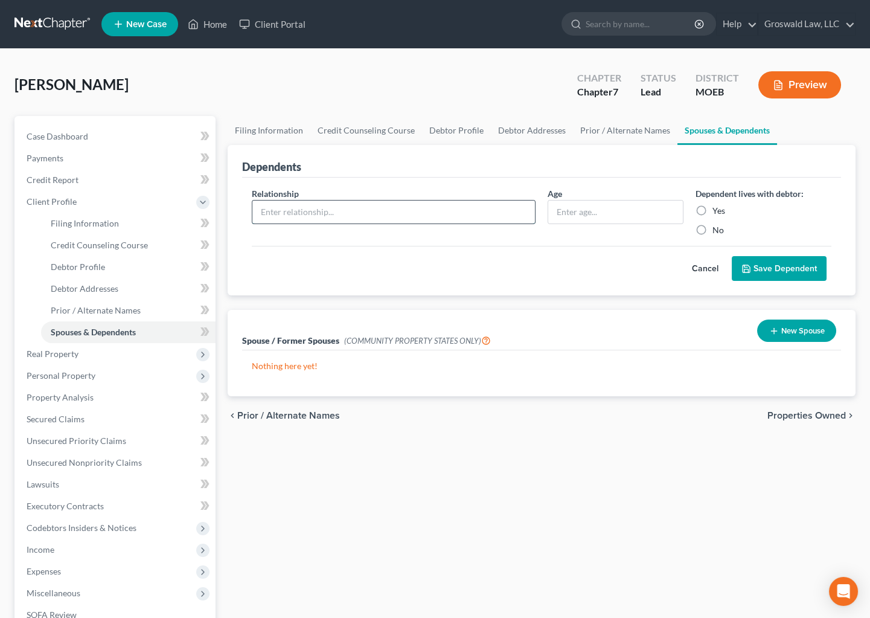
click at [395, 212] on input "text" at bounding box center [393, 211] width 283 height 23
type input "x"
type input "step child"
type input "15"
click at [712, 209] on label "Yes" at bounding box center [718, 211] width 13 height 12
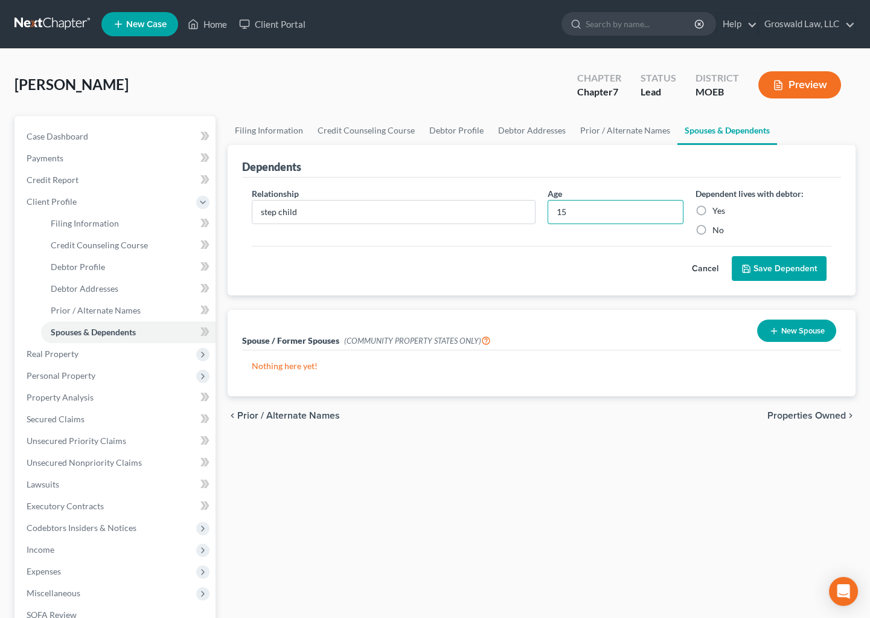
click at [717, 209] on input "Yes" at bounding box center [721, 209] width 8 height 8
radio input "true"
click at [775, 269] on button "Save Dependent" at bounding box center [779, 268] width 95 height 25
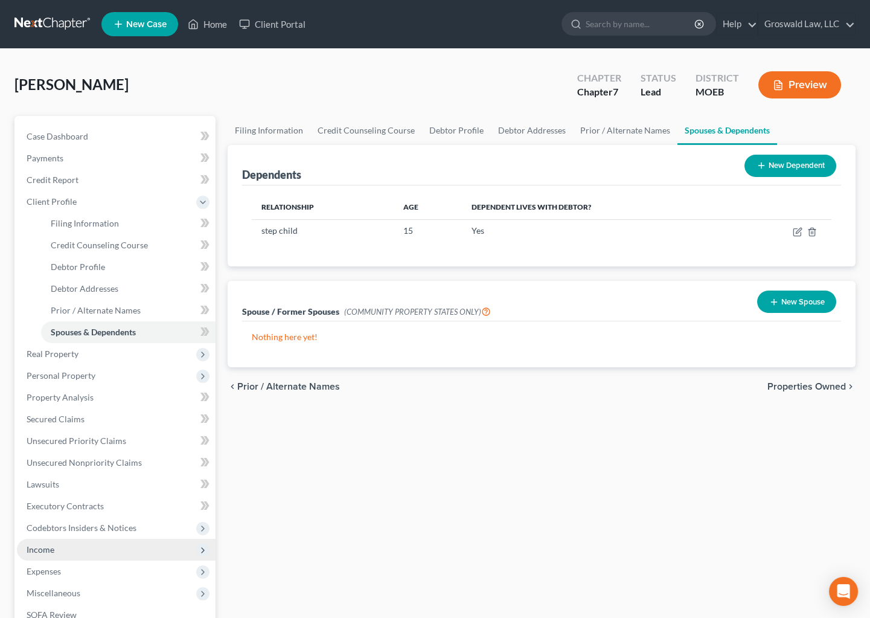
click at [49, 546] on span "Income" at bounding box center [41, 549] width 28 height 10
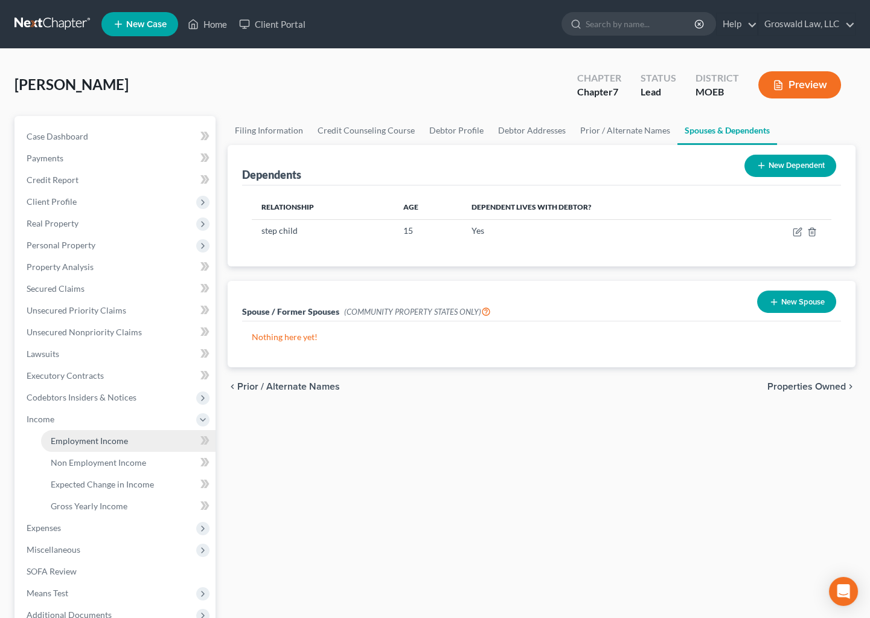
click at [89, 441] on span "Employment Income" at bounding box center [89, 440] width 77 height 10
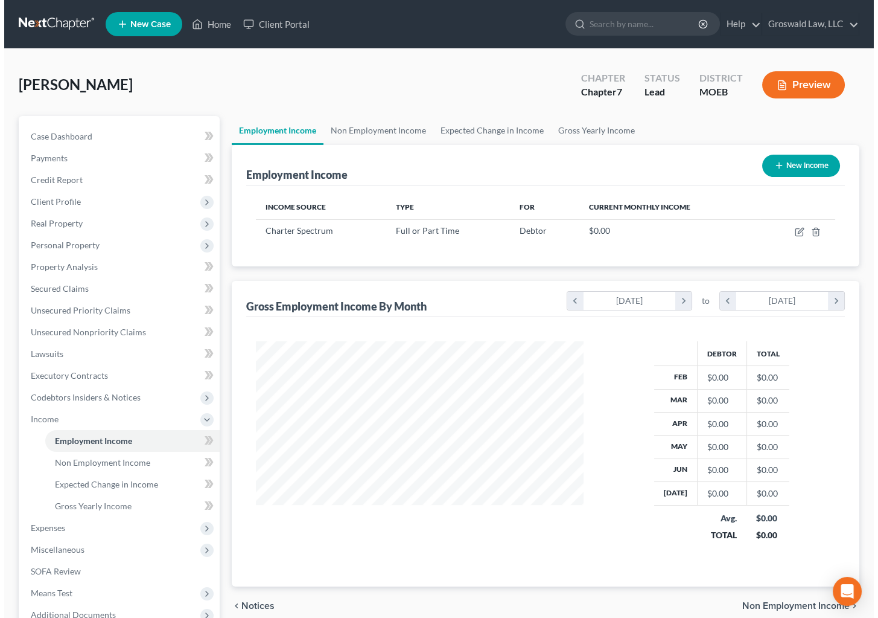
scroll to position [216, 352]
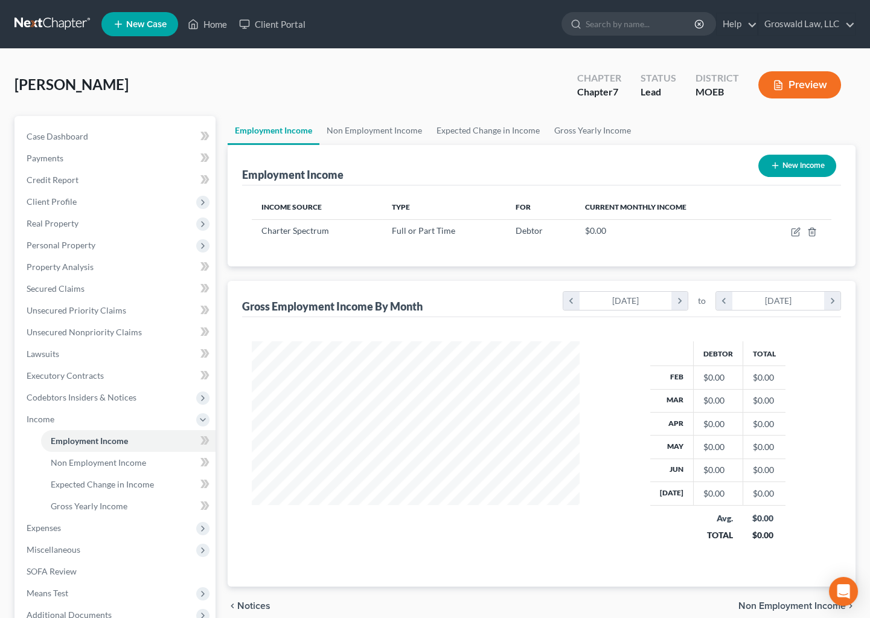
click at [820, 164] on button "New Income" at bounding box center [797, 166] width 78 height 22
select select "0"
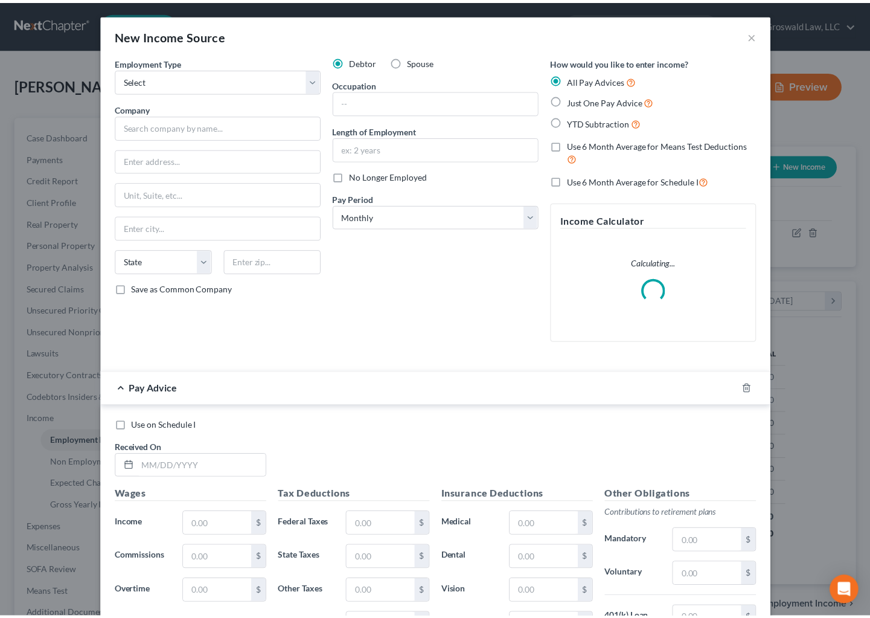
scroll to position [216, 356]
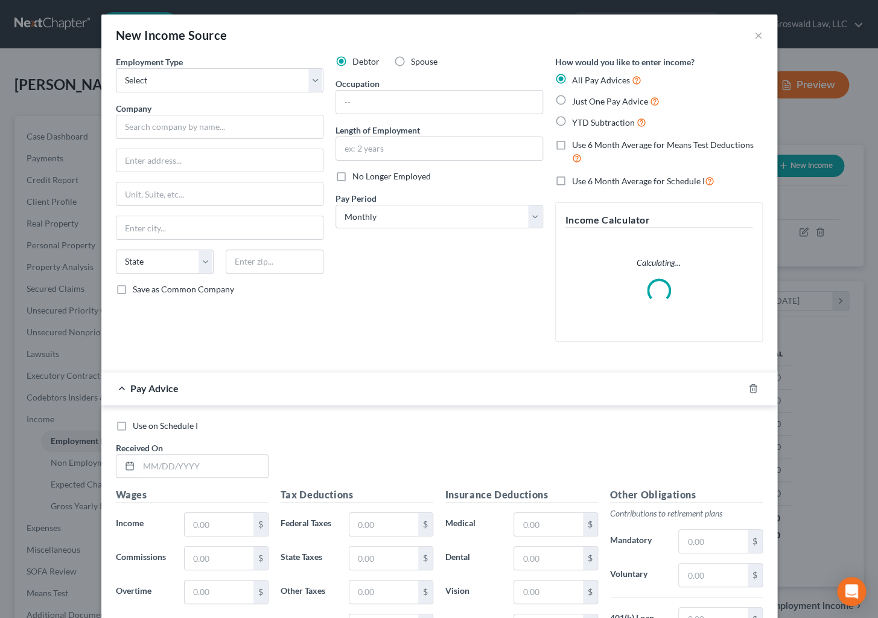
click at [411, 63] on label "Spouse" at bounding box center [424, 62] width 27 height 12
click at [416, 63] on input "Spouse" at bounding box center [420, 60] width 8 height 8
radio input "true"
click at [249, 119] on input "text" at bounding box center [220, 127] width 208 height 24
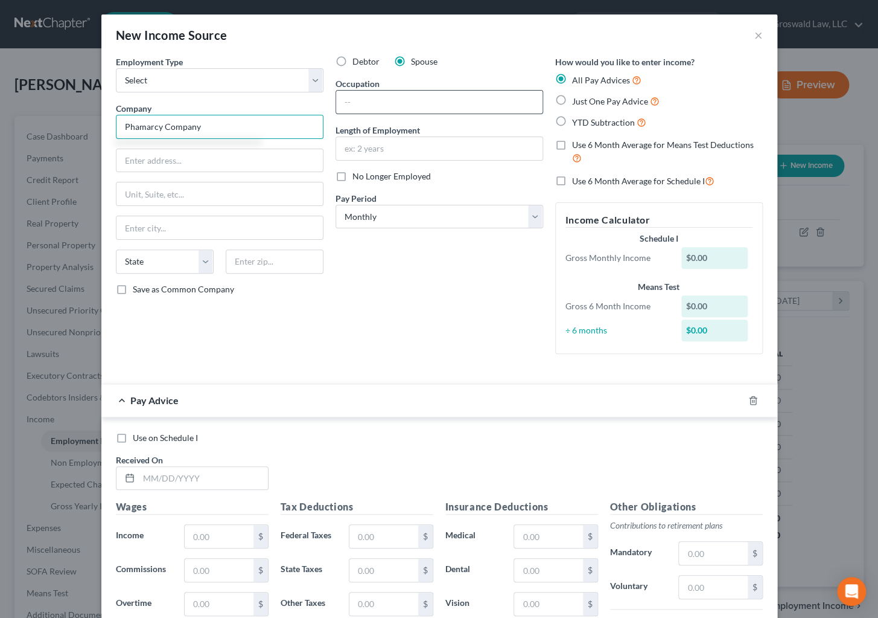
type input "Phamarcy Company"
click at [392, 97] on input "text" at bounding box center [439, 102] width 206 height 23
type input "Coordinatory"
type input "2020 to present"
click at [749, 400] on icon "button" at bounding box center [754, 400] width 10 height 10
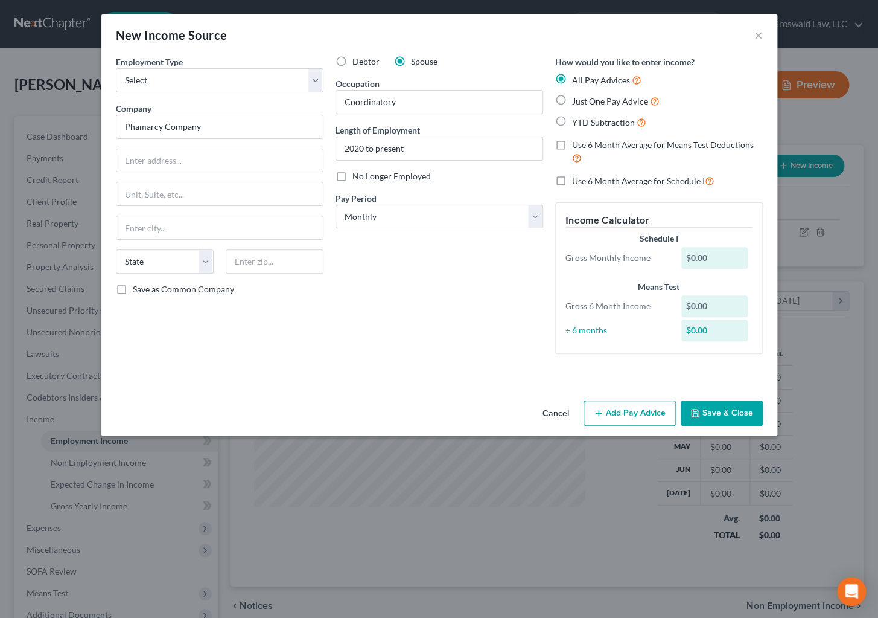
click at [726, 412] on button "Save & Close" at bounding box center [722, 412] width 82 height 25
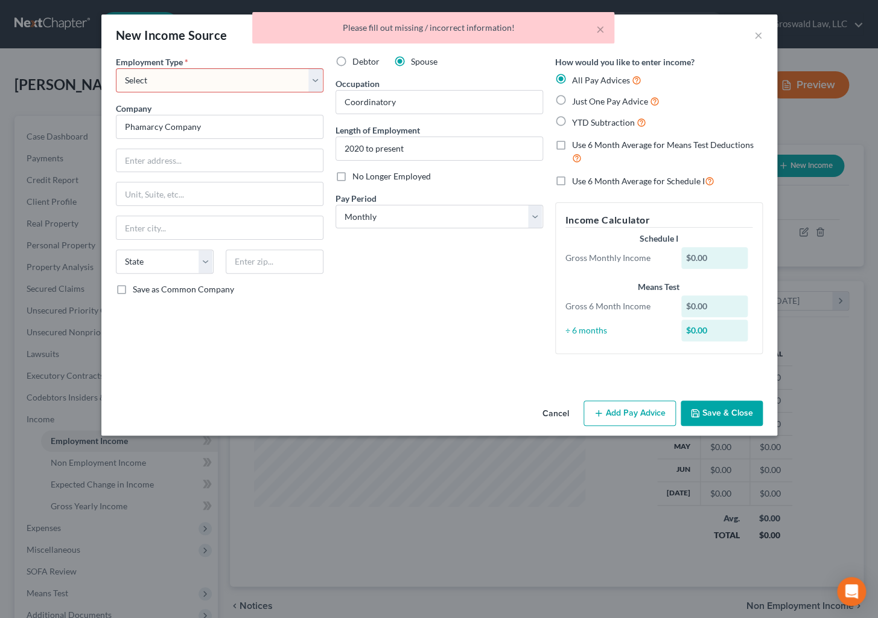
click at [270, 84] on select "Select Full or [DEMOGRAPHIC_DATA] Employment Self Employment" at bounding box center [220, 80] width 208 height 24
select select "0"
click at [116, 68] on select "Select Full or [DEMOGRAPHIC_DATA] Employment Self Employment" at bounding box center [220, 80] width 208 height 24
click at [714, 410] on button "Save & Close" at bounding box center [722, 412] width 82 height 25
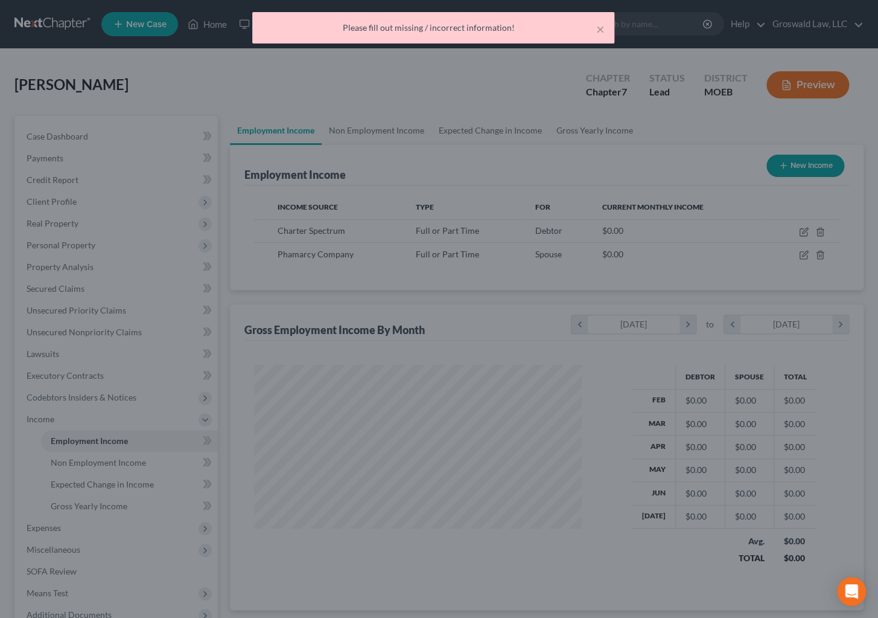
scroll to position [603495, 603359]
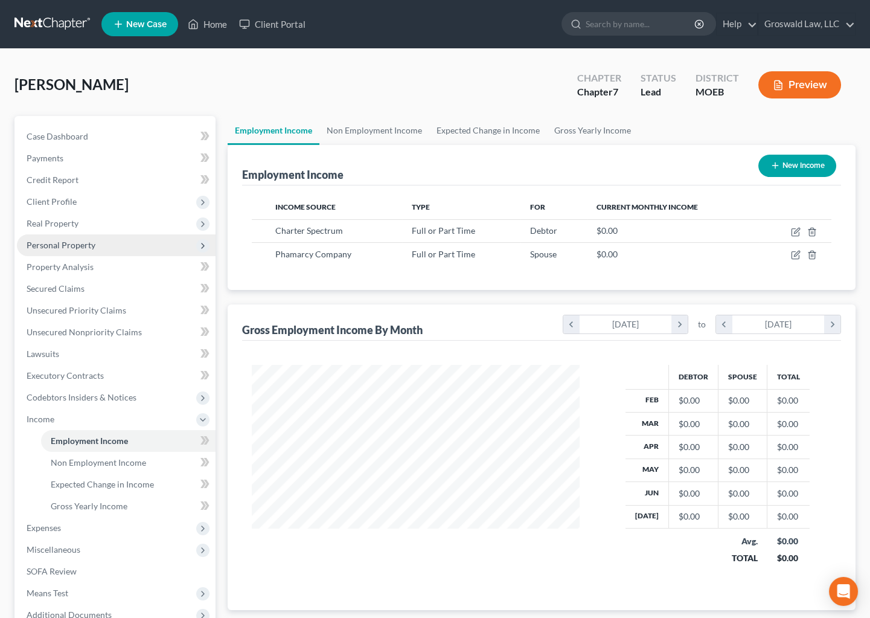
click at [73, 251] on span "Personal Property" at bounding box center [116, 245] width 199 height 22
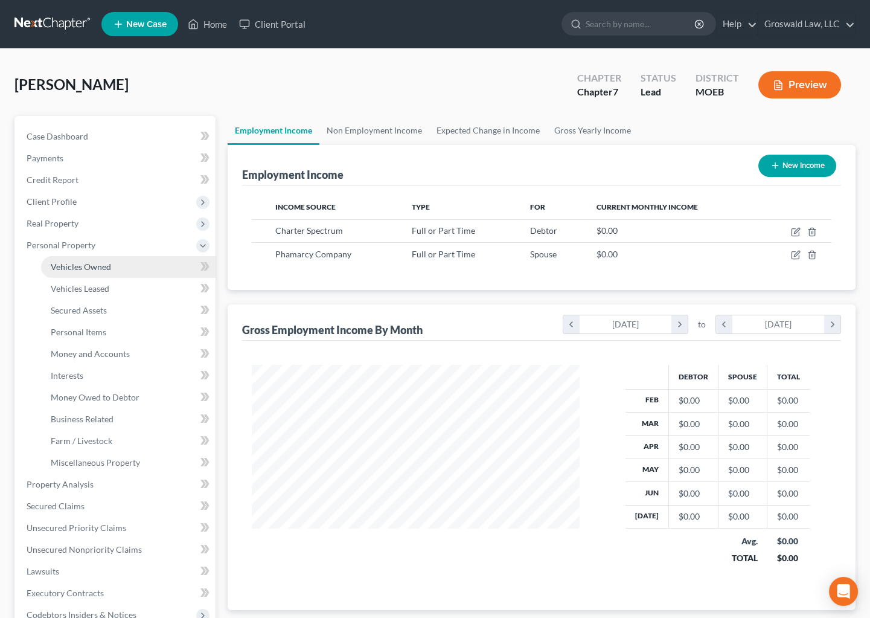
click at [114, 259] on link "Vehicles Owned" at bounding box center [128, 267] width 174 height 22
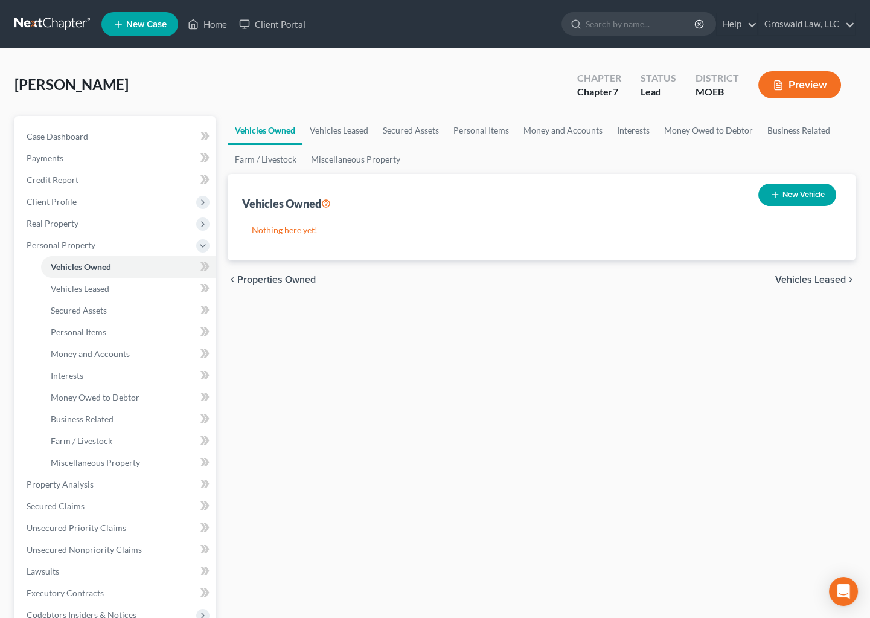
click at [793, 195] on button "New Vehicle" at bounding box center [797, 195] width 78 height 22
select select "0"
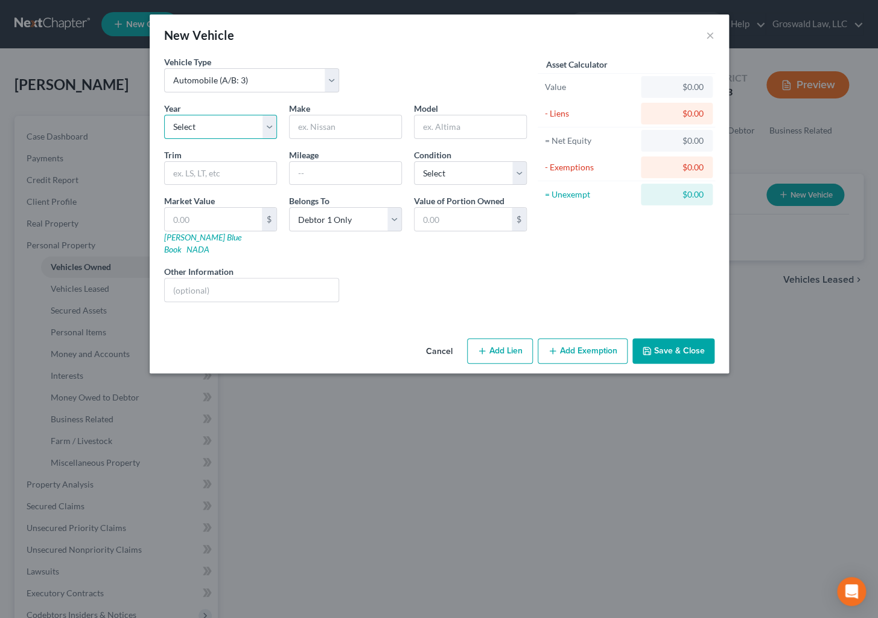
click at [236, 129] on select "Select 2026 2025 2024 2023 2022 2021 2020 2019 2018 2017 2016 2015 2014 2013 20…" at bounding box center [220, 127] width 113 height 24
select select "9"
click at [164, 115] on select "Select 2026 2025 2024 2023 2022 2021 2020 2019 2018 2017 2016 2015 2014 2013 20…" at bounding box center [220, 127] width 113 height 24
drag, startPoint x: 322, startPoint y: 126, endPoint x: 323, endPoint y: 107, distance: 18.1
click at [323, 117] on input "text" at bounding box center [346, 126] width 112 height 23
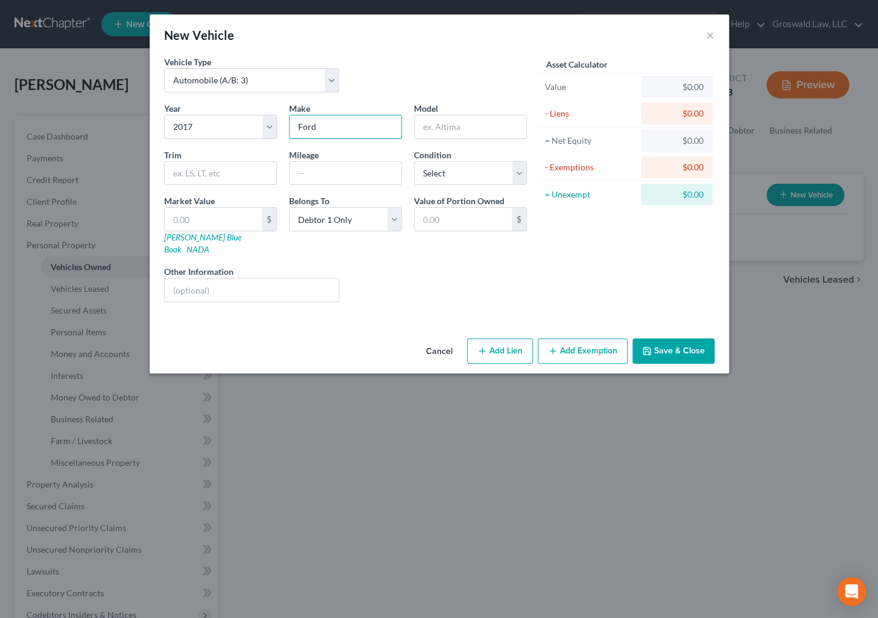
type input "Ford"
type input "F250"
click at [506, 338] on button "Add Lien" at bounding box center [500, 350] width 66 height 25
select select "0"
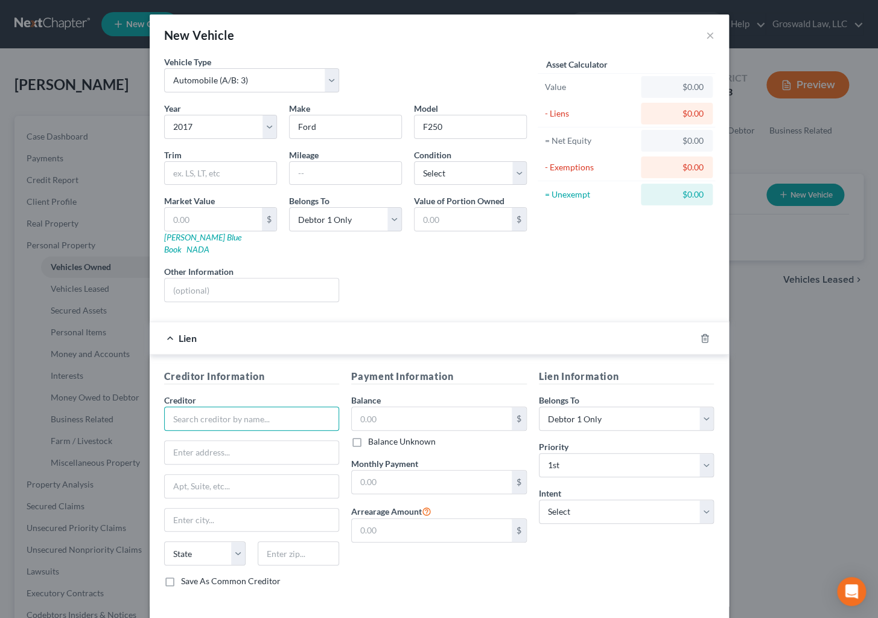
click at [216, 406] on input "text" at bounding box center [252, 418] width 176 height 24
type input "Capital One Auto"
click at [216, 433] on div "Capital One Auto" at bounding box center [237, 439] width 126 height 12
type input "P.O. Box 259407"
type input "Plano"
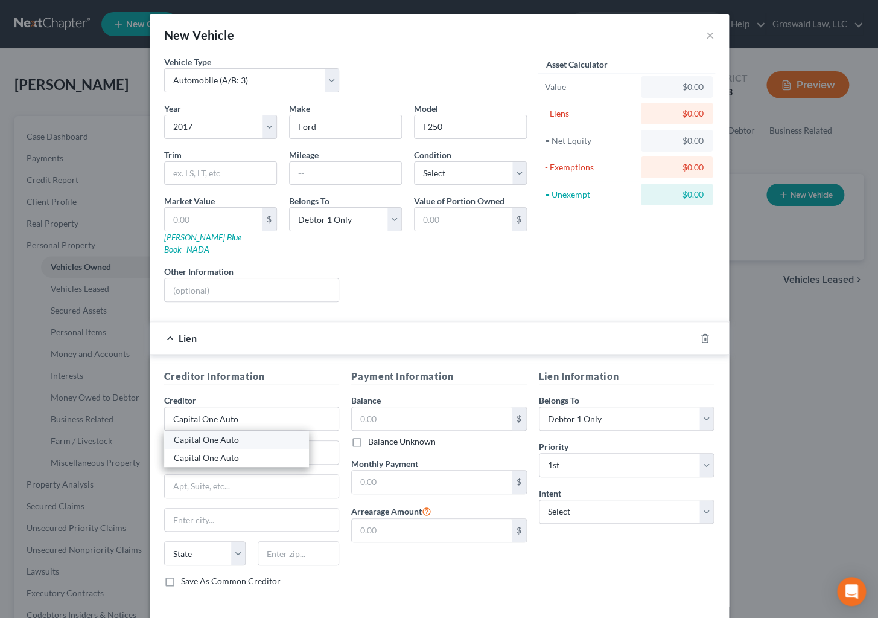
select select "45"
type input "75025"
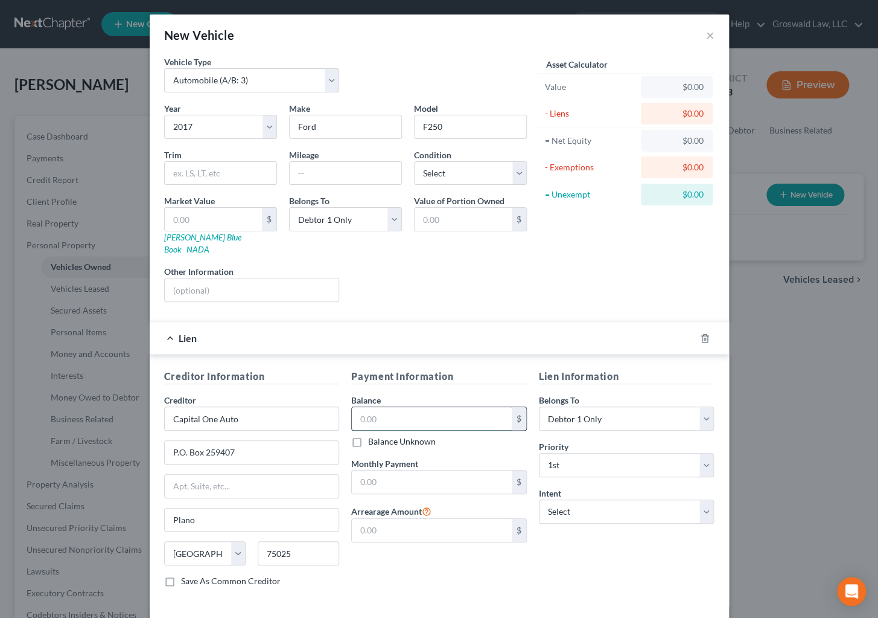
click at [392, 407] on input "text" at bounding box center [432, 418] width 160 height 23
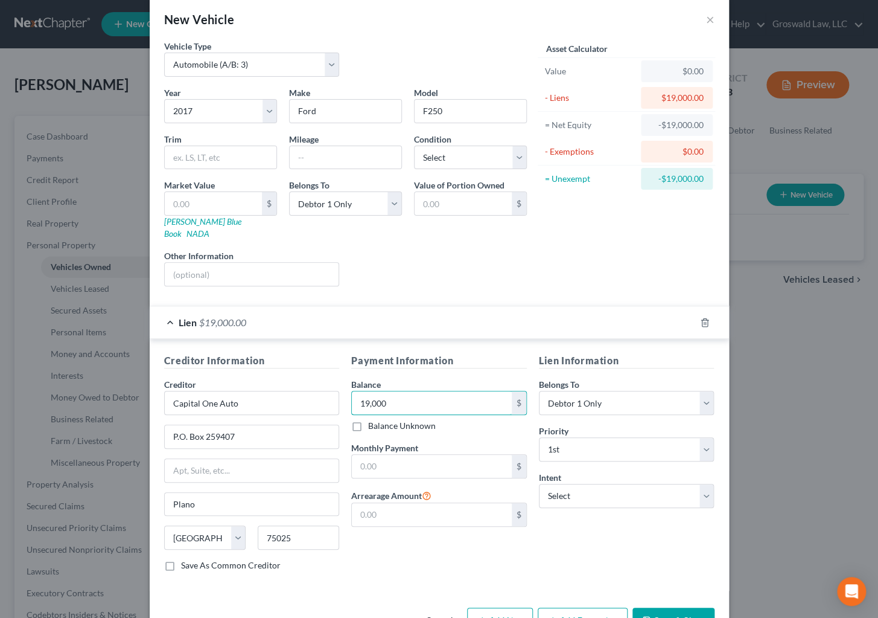
scroll to position [42, 0]
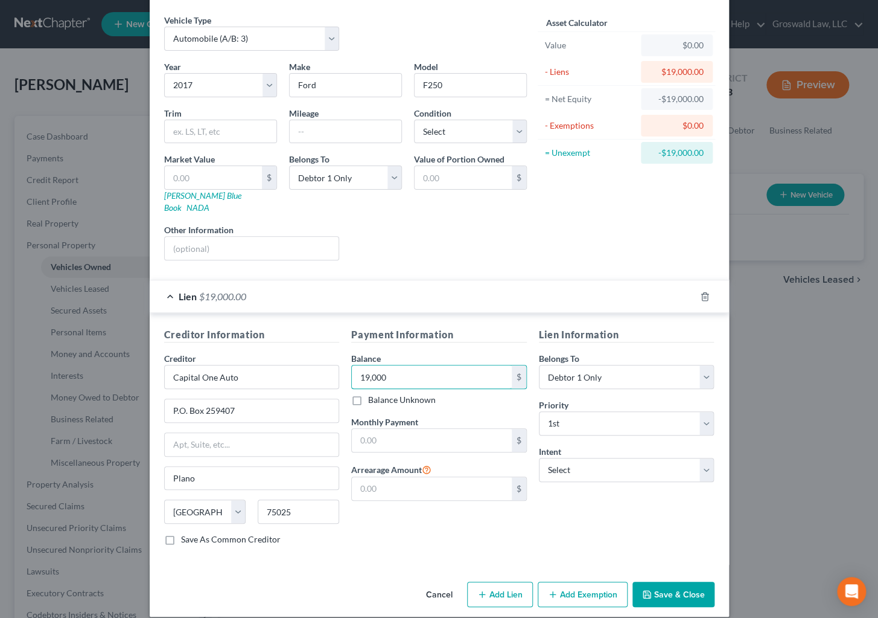
type input "19,000"
click at [666, 581] on button "Save & Close" at bounding box center [674, 593] width 82 height 25
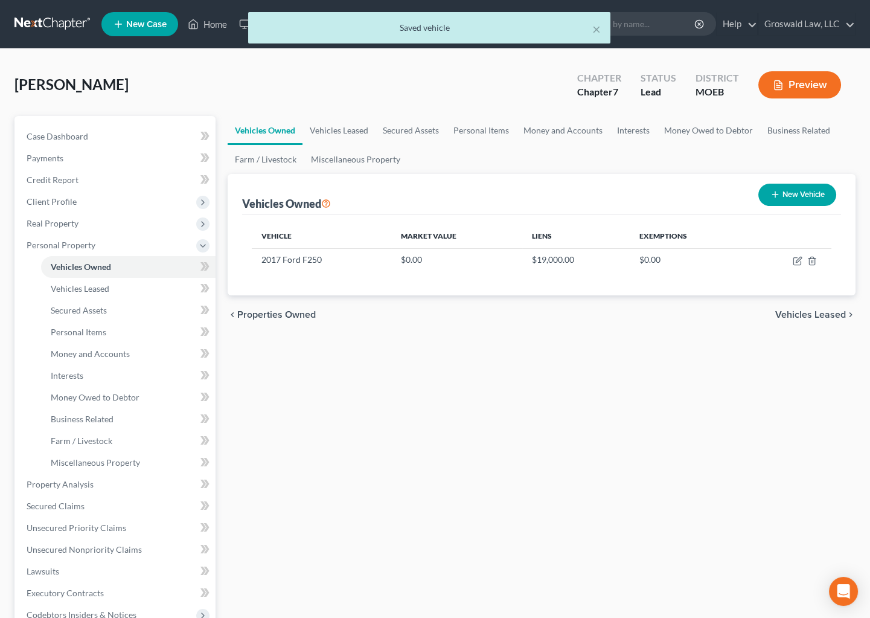
click at [795, 200] on button "New Vehicle" at bounding box center [797, 195] width 78 height 22
select select "0"
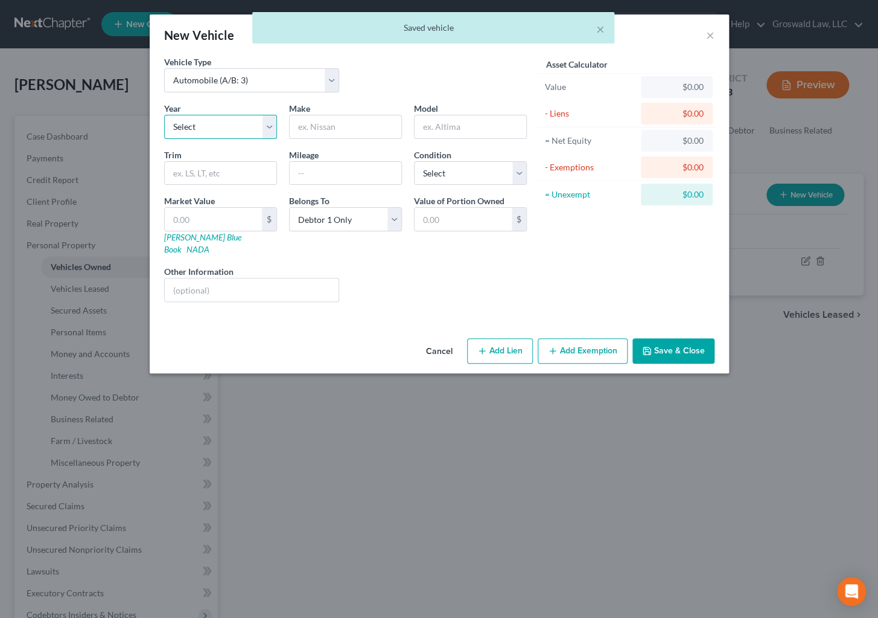
click at [218, 127] on select "Select 2026 2025 2024 2023 2022 2021 2020 2019 2018 2017 2016 2015 2014 2013 20…" at bounding box center [220, 127] width 113 height 24
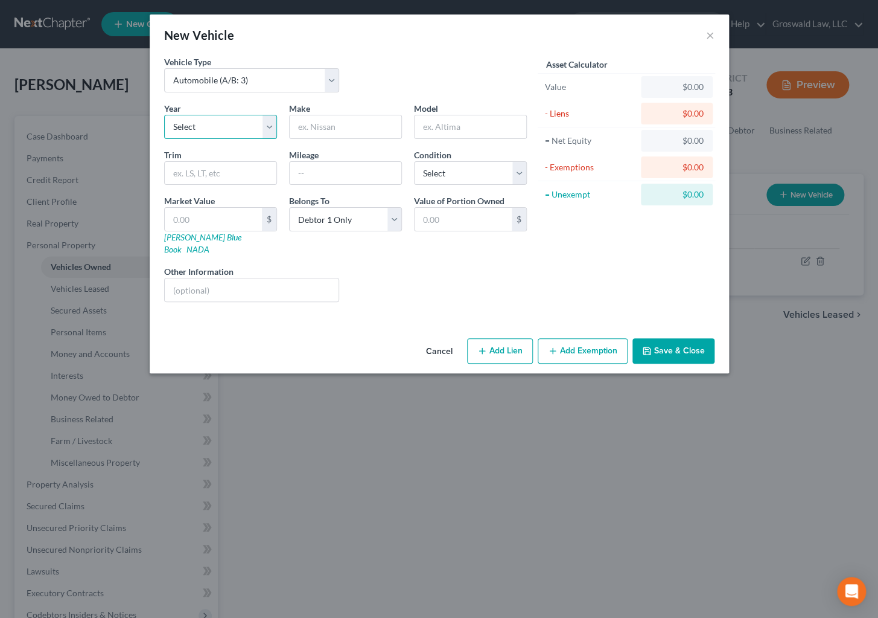
select select "11"
click at [164, 115] on select "Select 2026 2025 2024 2023 2022 2021 2020 2019 2018 2017 2016 2015 2014 2013 20…" at bounding box center [220, 127] width 113 height 24
click at [314, 130] on input "text" at bounding box center [346, 126] width 112 height 23
type input "Chevy"
drag, startPoint x: 443, startPoint y: 115, endPoint x: 450, endPoint y: 123, distance: 10.3
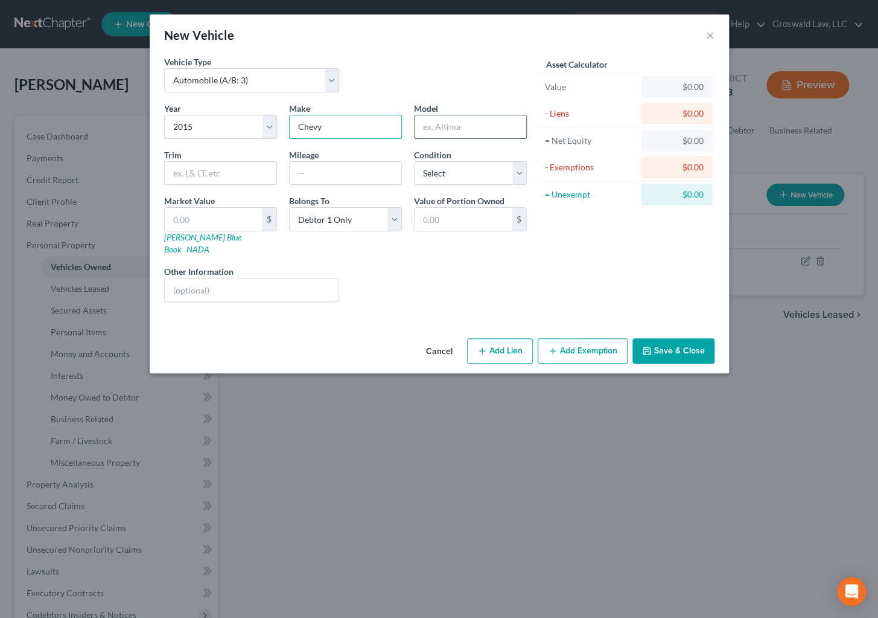
click at [449, 121] on input "text" at bounding box center [471, 126] width 112 height 23
type input "Malibu"
click at [500, 338] on button "Add Lien" at bounding box center [500, 350] width 66 height 25
select select "0"
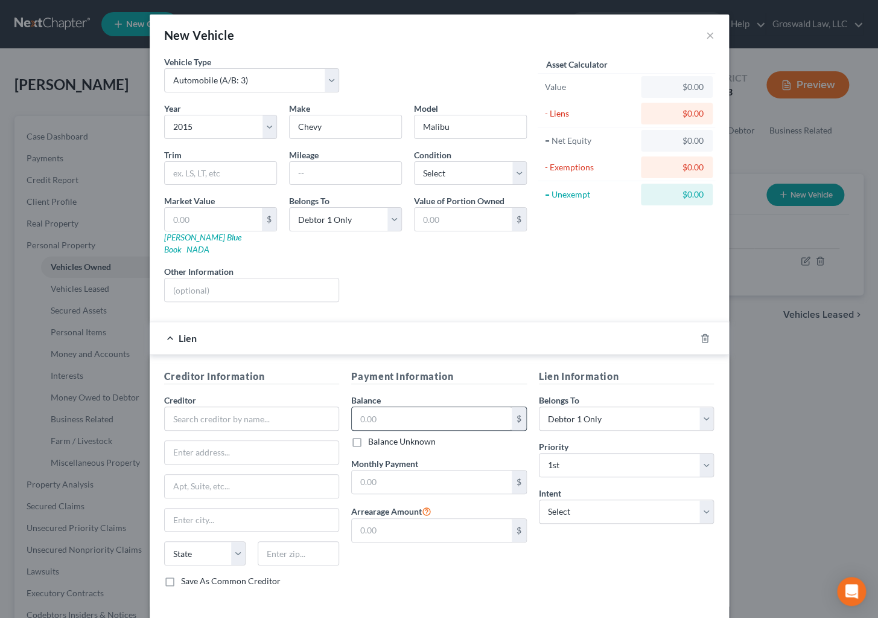
drag, startPoint x: 401, startPoint y: 388, endPoint x: 403, endPoint y: 395, distance: 7.3
click at [402, 394] on div "Balance $ Balance Unknown Balance Undetermined $ Balance Unknown" at bounding box center [439, 421] width 176 height 54
click at [401, 407] on input "text" at bounding box center [432, 418] width 160 height 23
type input "12,000"
click at [265, 407] on input "text" at bounding box center [252, 418] width 176 height 24
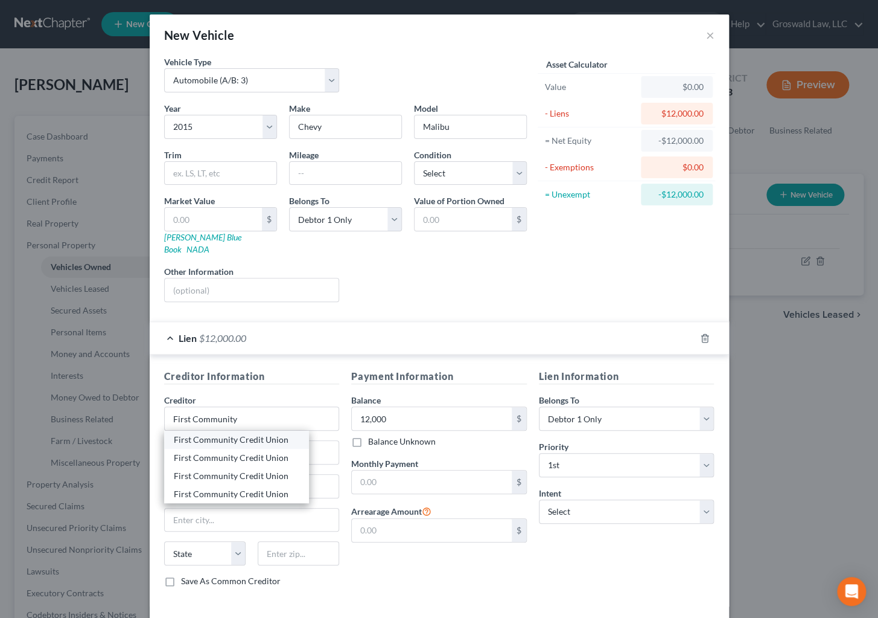
click at [238, 433] on div "First Community Credit Union" at bounding box center [237, 439] width 126 height 12
type input "First Community Credit Union"
type input "ATTN: Bankruptcy"
type input "[STREET_ADDRESS]"
type input "Chesterfield"
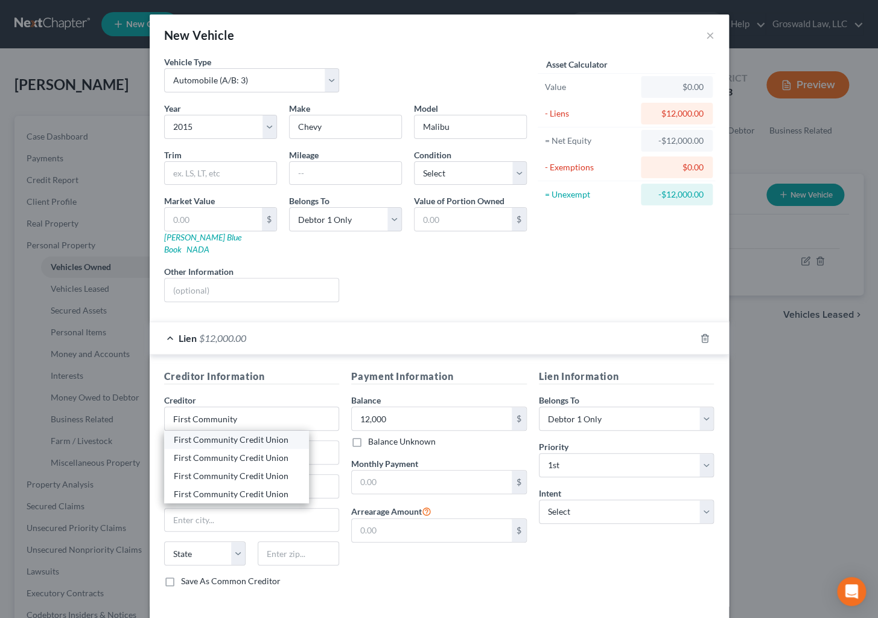
select select "26"
type input "63005"
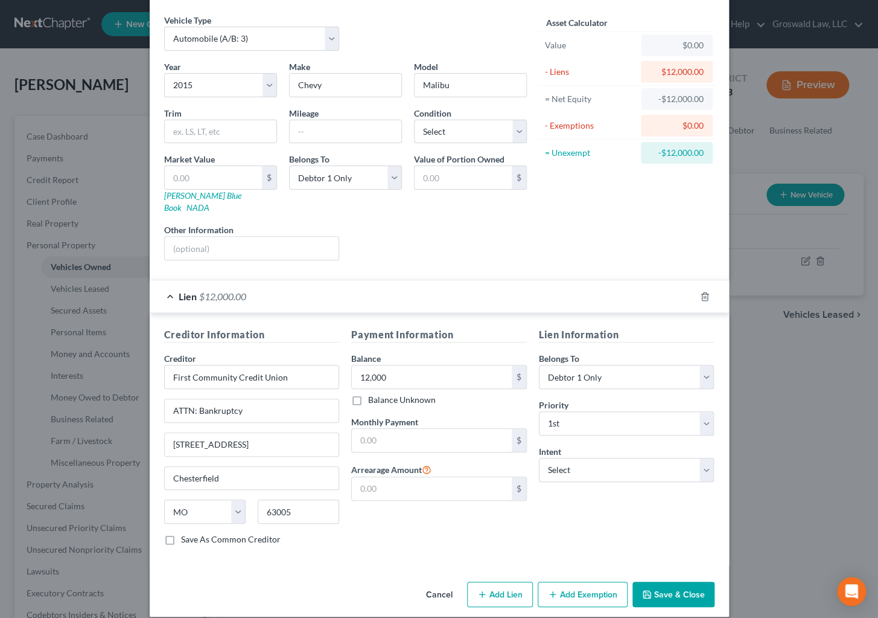
click at [673, 581] on button "Save & Close" at bounding box center [674, 593] width 82 height 25
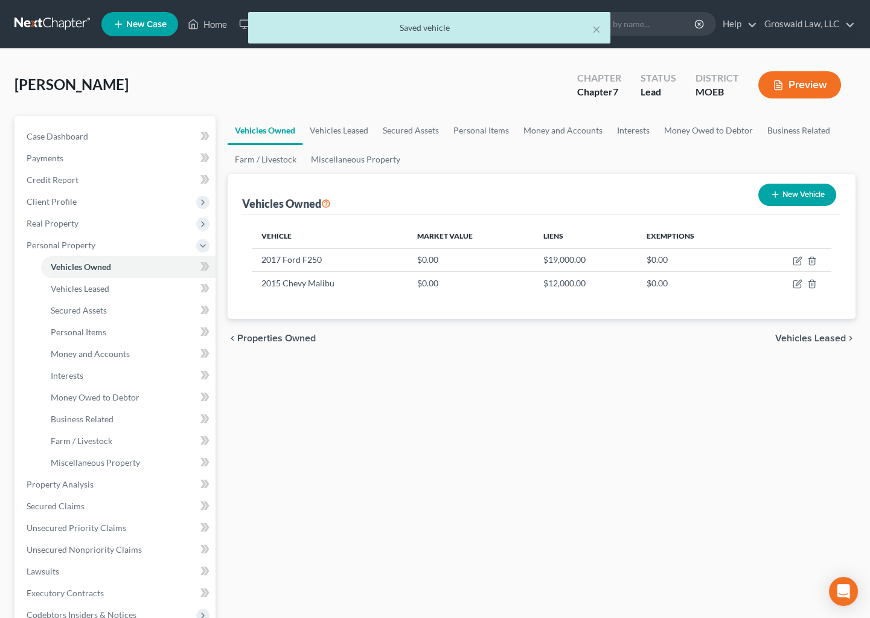
click at [804, 197] on button "New Vehicle" at bounding box center [797, 195] width 78 height 22
select select "0"
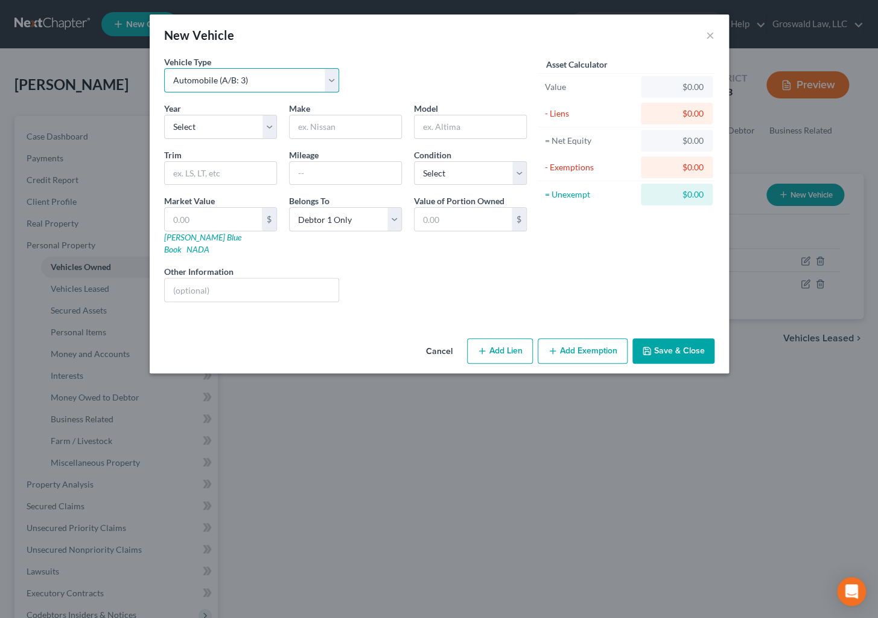
click at [224, 76] on select "Select Automobile (A/B: 3) Truck (A/B: 3) Trailer (A/B: 4) Watercraft (A/B: 4) …" at bounding box center [252, 80] width 176 height 24
select select "7"
click at [164, 68] on select "Select Automobile (A/B: 3) Truck (A/B: 3) Trailer (A/B: 4) Watercraft (A/B: 4) …" at bounding box center [252, 80] width 176 height 24
click at [243, 265] on div "Other Information" at bounding box center [252, 283] width 188 height 37
click at [243, 278] on input "text" at bounding box center [252, 289] width 174 height 23
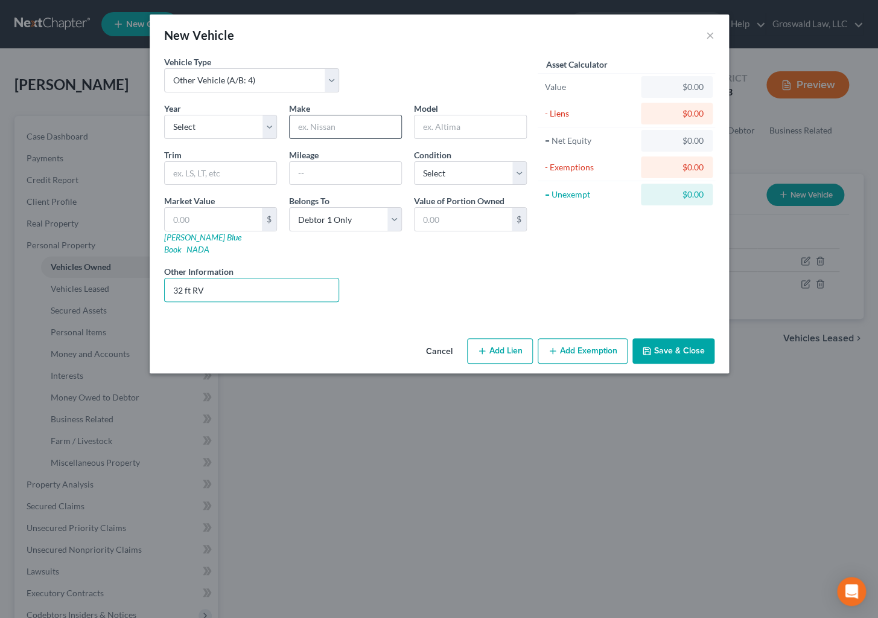
type input "32 ft RV"
click at [377, 138] on input "text" at bounding box center [346, 126] width 112 height 23
type input "Northtrail"
type input "Heartland 25LRSS"
click at [503, 340] on button "Add Lien" at bounding box center [500, 350] width 66 height 25
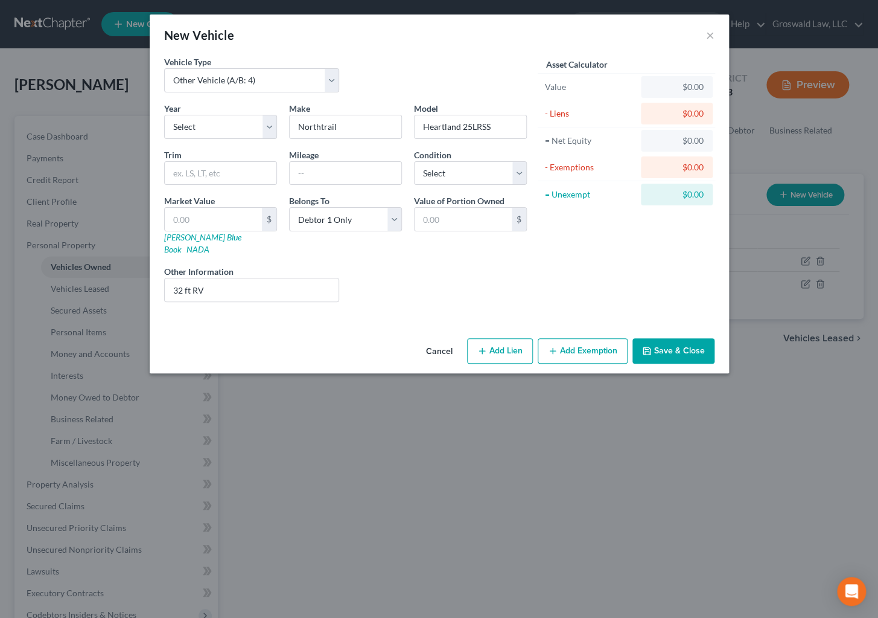
select select "0"
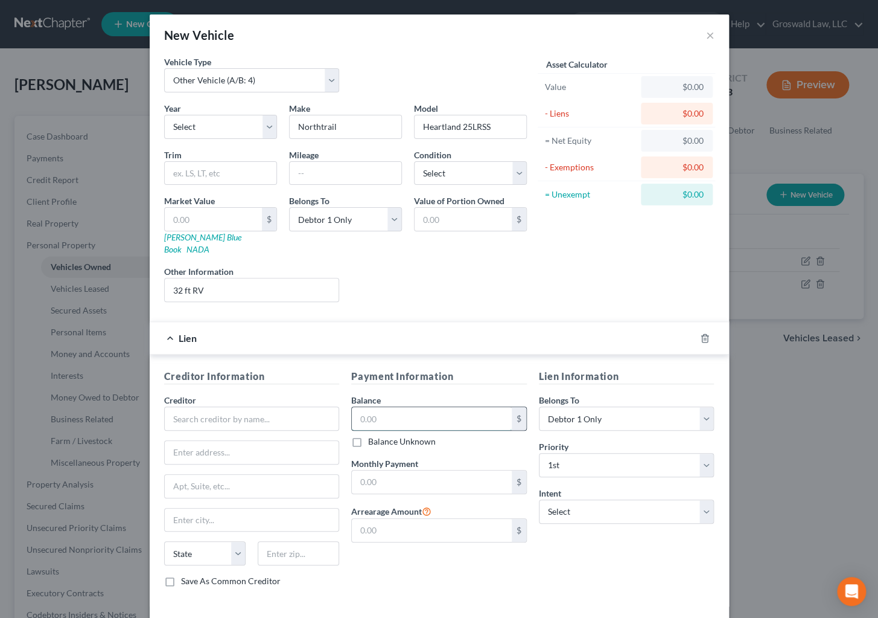
click at [379, 407] on input "text" at bounding box center [432, 418] width 160 height 23
type input "20,000"
click at [206, 406] on input "text" at bounding box center [252, 418] width 176 height 24
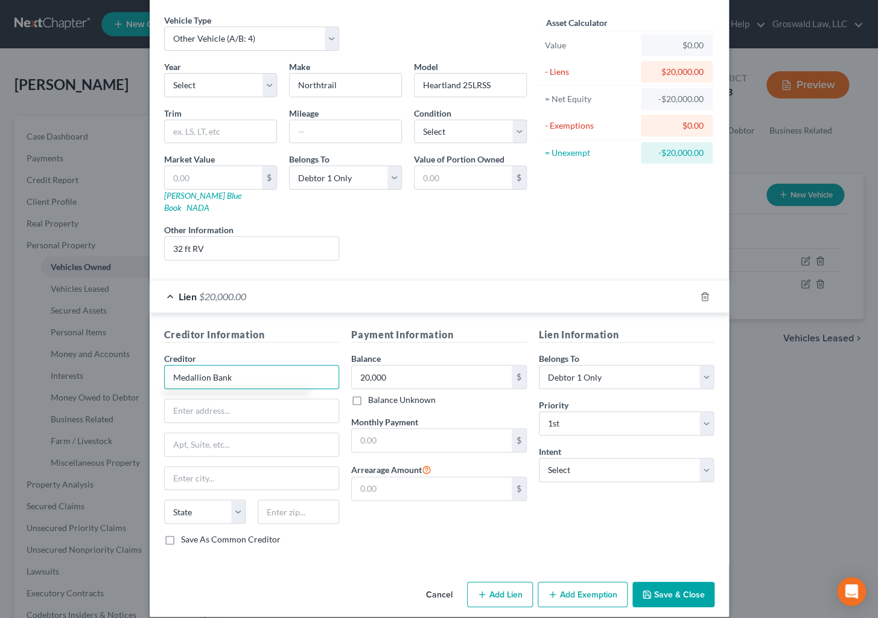
type input "Medallion Bank"
click at [665, 584] on button "Save & Close" at bounding box center [674, 593] width 82 height 25
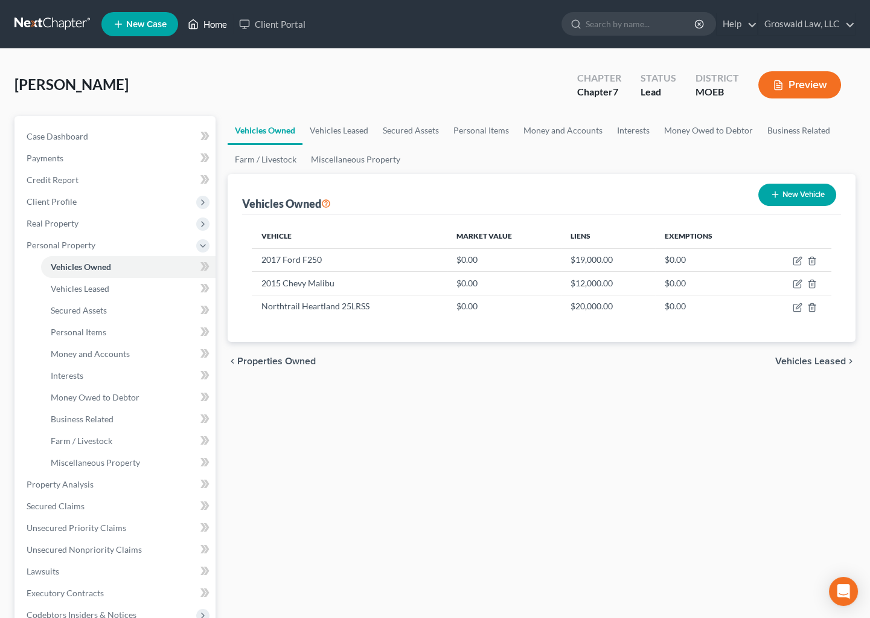
click at [201, 22] on link "Home" at bounding box center [207, 24] width 51 height 22
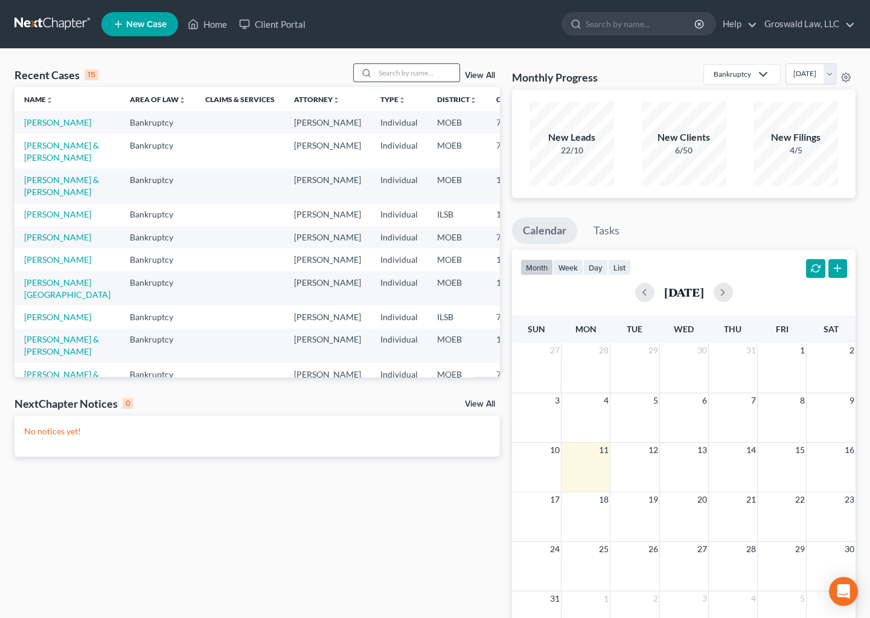
click at [429, 68] on input "search" at bounding box center [417, 73] width 85 height 18
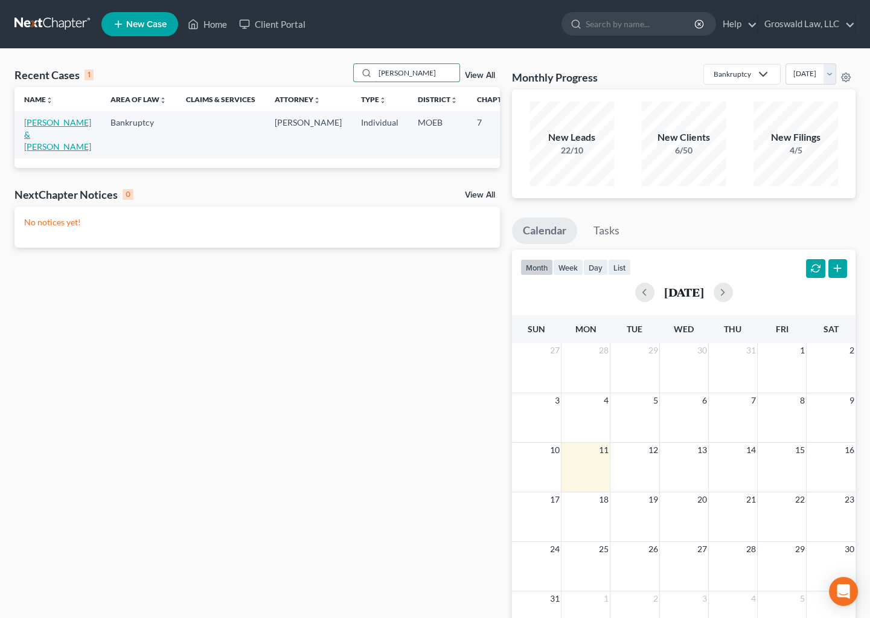
type input "[PERSON_NAME]"
click at [35, 136] on link "[PERSON_NAME] & [PERSON_NAME]" at bounding box center [57, 134] width 67 height 34
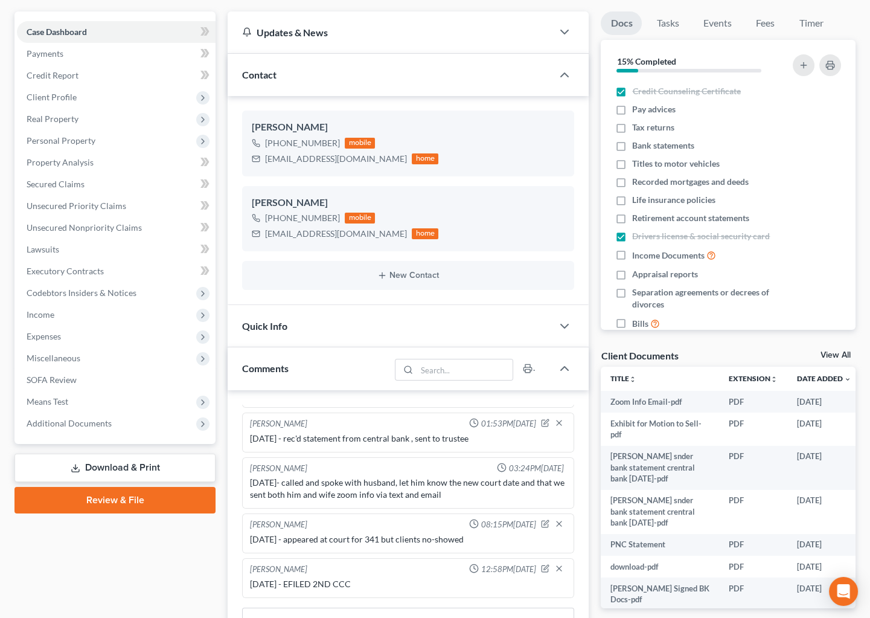
scroll to position [109, 0]
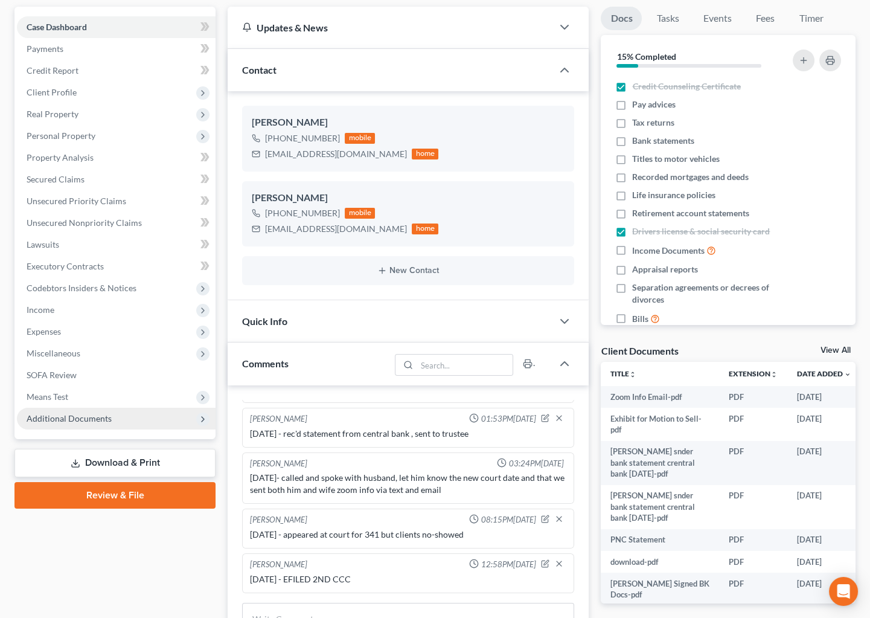
click at [54, 413] on span "Additional Documents" at bounding box center [69, 418] width 85 height 10
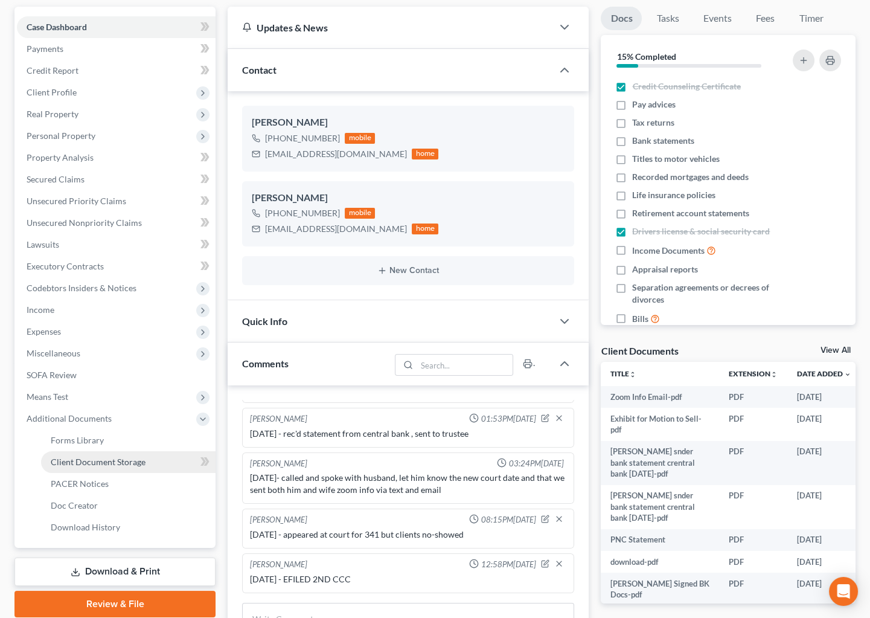
click at [97, 456] on span "Client Document Storage" at bounding box center [98, 461] width 95 height 10
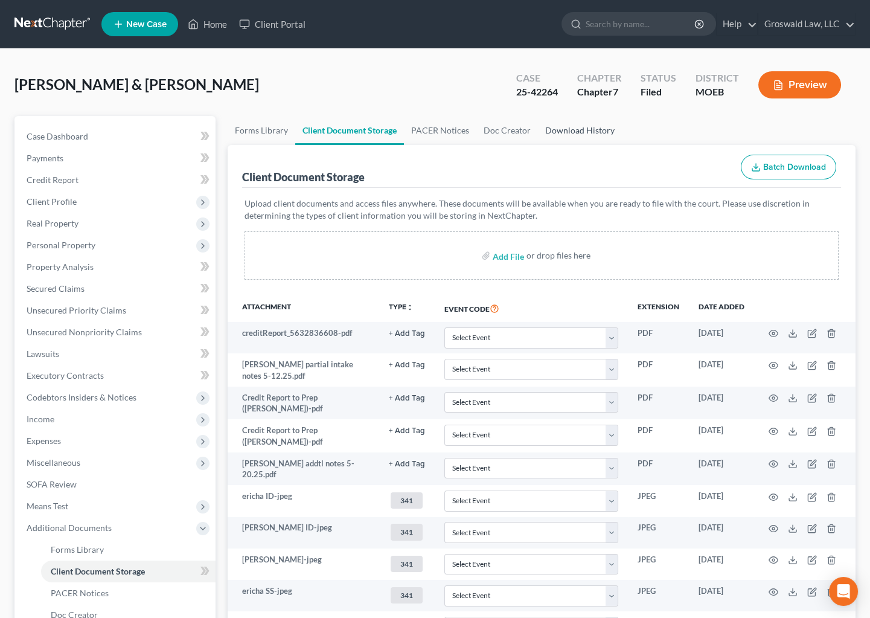
click at [575, 126] on link "Download History" at bounding box center [580, 130] width 84 height 29
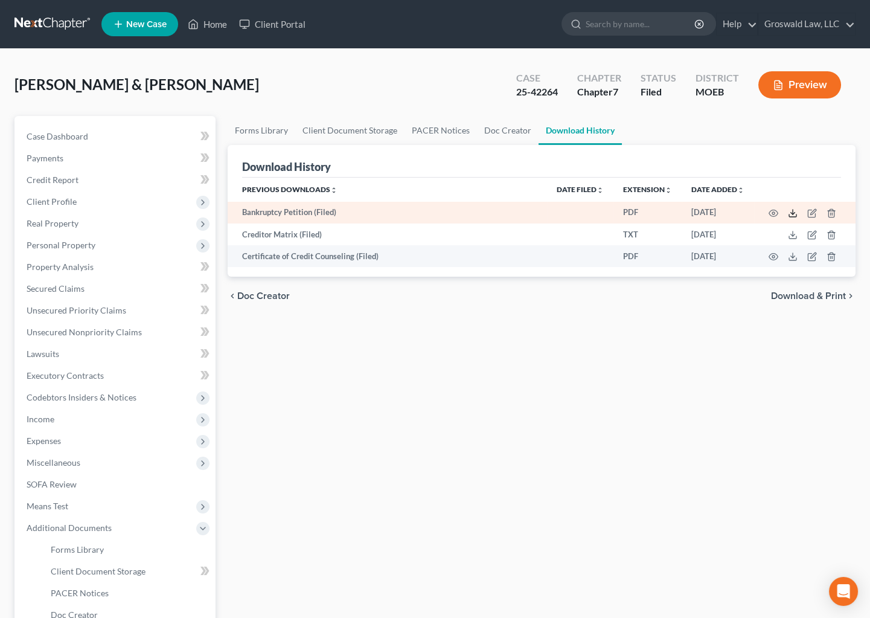
click at [794, 208] on icon at bounding box center [793, 213] width 10 height 10
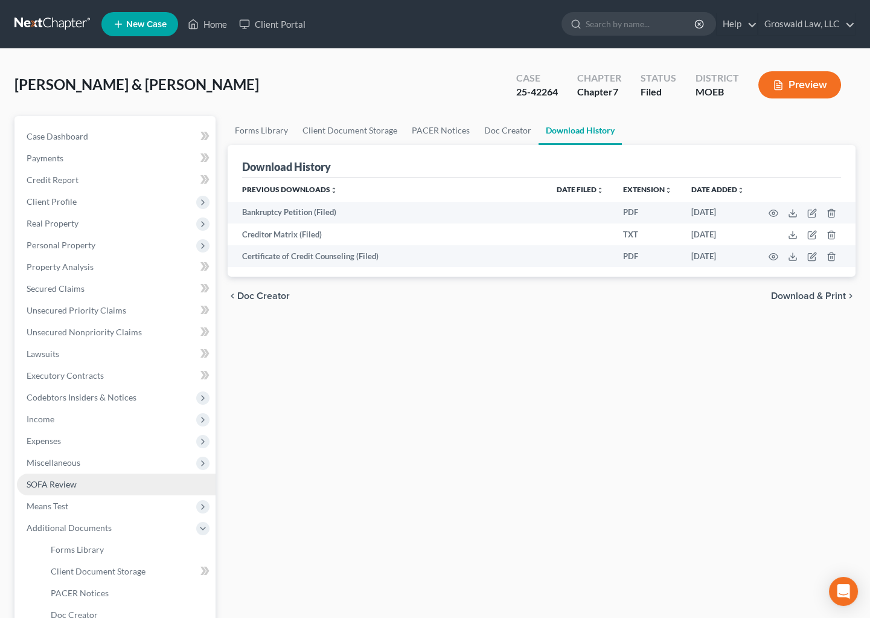
click at [113, 485] on link "SOFA Review" at bounding box center [116, 484] width 199 height 22
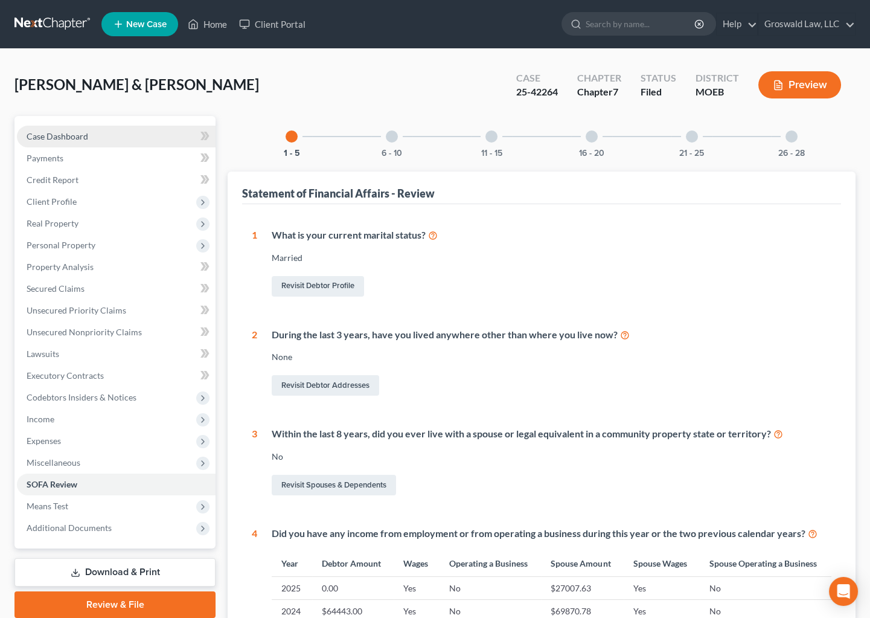
click at [96, 130] on link "Case Dashboard" at bounding box center [116, 137] width 199 height 22
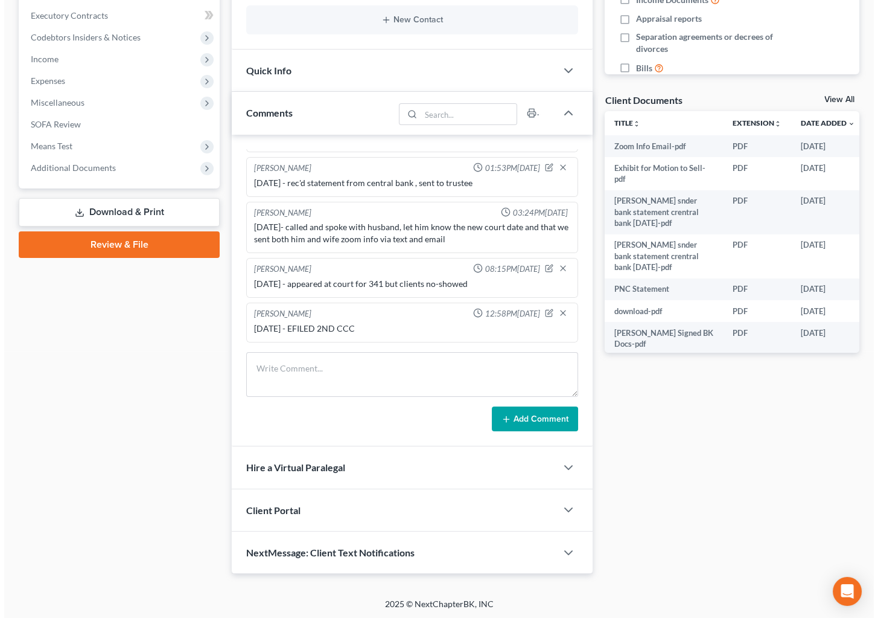
scroll to position [0, 40]
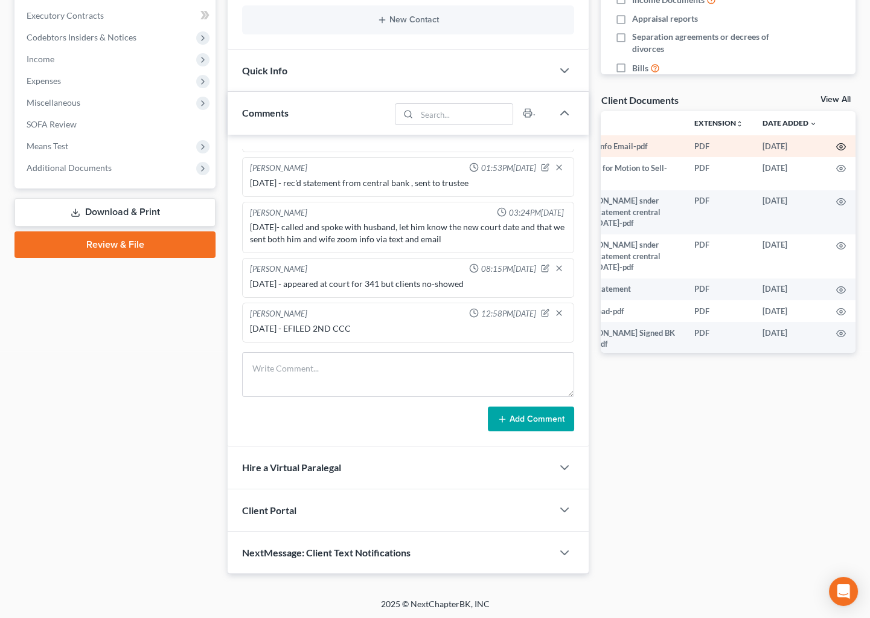
click at [840, 146] on circle "button" at bounding box center [841, 146] width 2 height 2
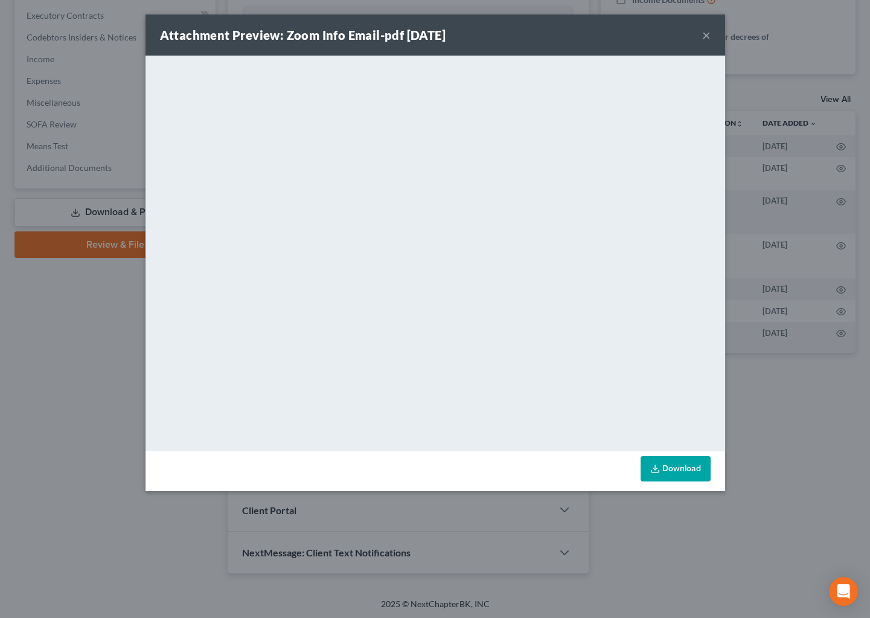
scroll to position [0, 38]
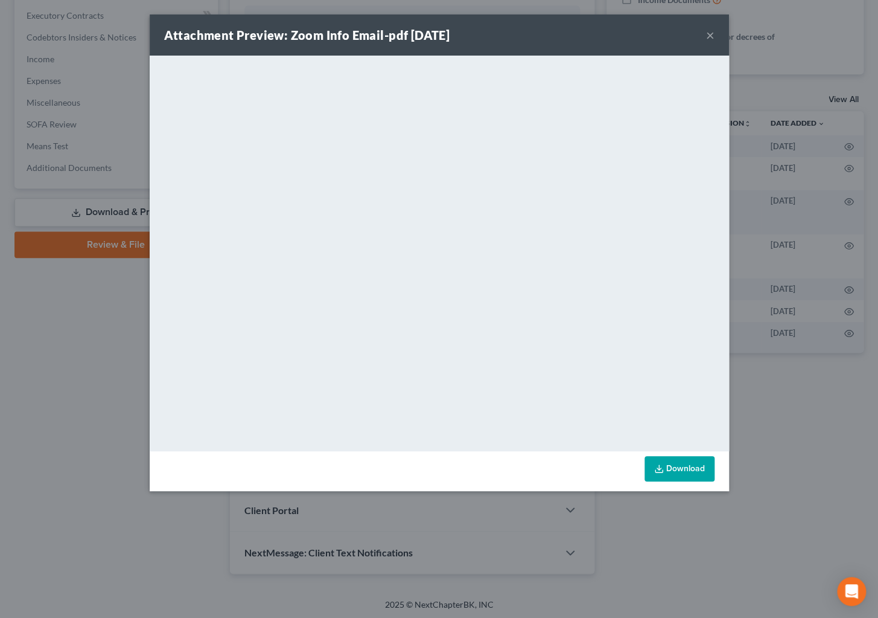
drag, startPoint x: 711, startPoint y: 36, endPoint x: 682, endPoint y: 40, distance: 29.3
click at [711, 36] on button "×" at bounding box center [710, 35] width 8 height 14
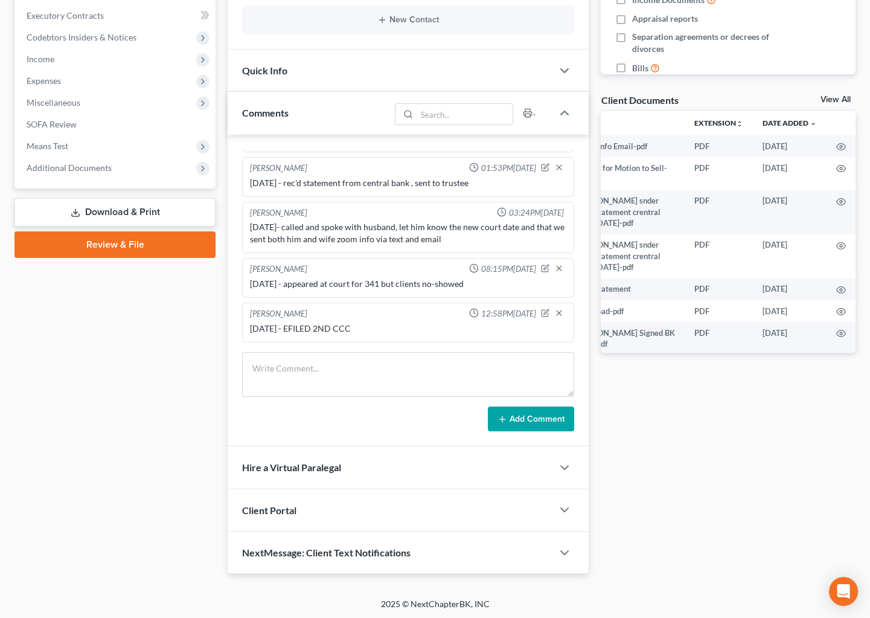
click at [650, 391] on div "Docs Tasks Events Fees Timer 15% Completed Nothing here yet! Credit Counseling …" at bounding box center [728, 165] width 267 height 818
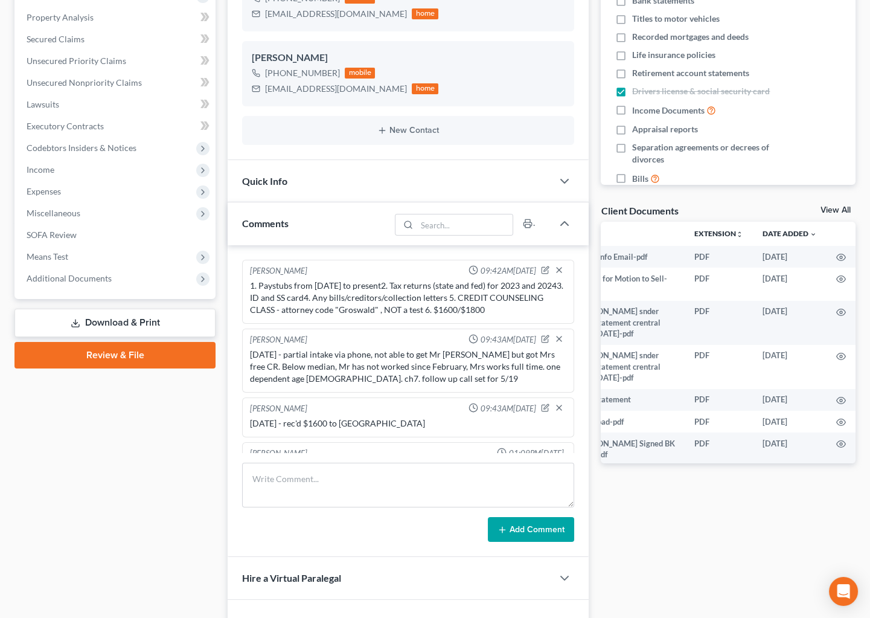
scroll to position [30, 0]
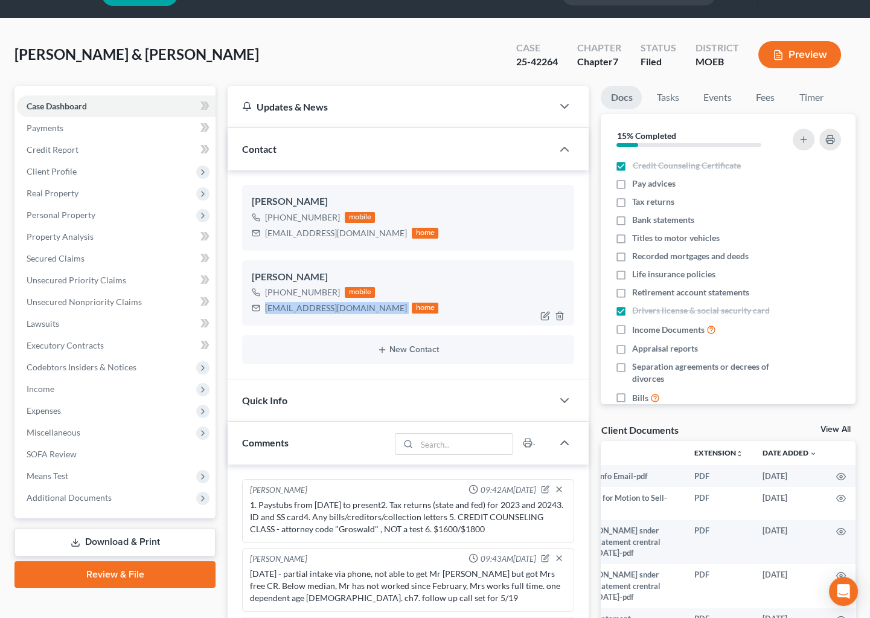
drag, startPoint x: 344, startPoint y: 308, endPoint x: 258, endPoint y: 308, distance: 85.7
click at [258, 308] on div "[EMAIL_ADDRESS][DOMAIN_NAME] home" at bounding box center [345, 308] width 187 height 16
copy div "[EMAIL_ADDRESS][DOMAIN_NAME]"
drag, startPoint x: 368, startPoint y: 231, endPoint x: 262, endPoint y: 231, distance: 106.3
click at [263, 231] on div "[EMAIL_ADDRESS][DOMAIN_NAME] home" at bounding box center [345, 233] width 187 height 16
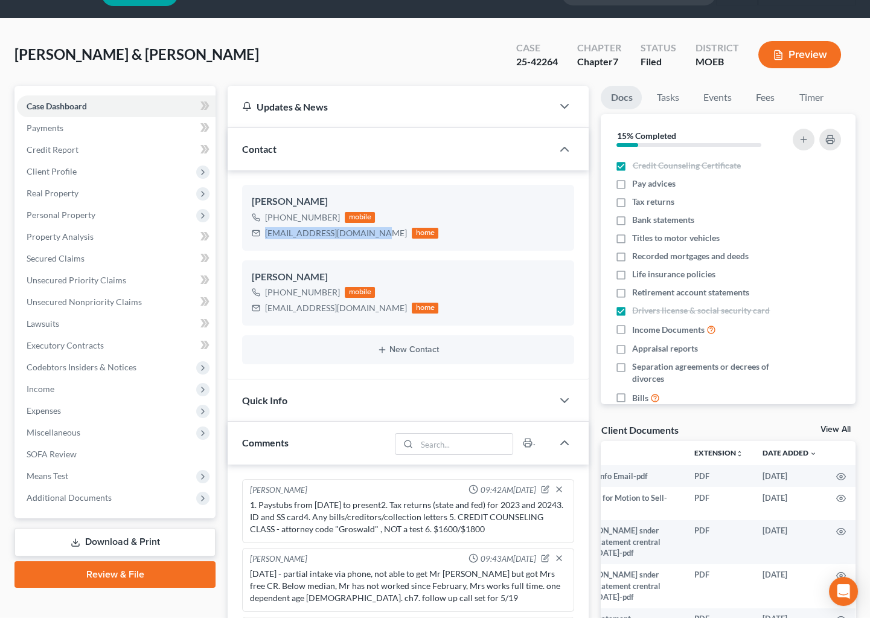
copy div "[EMAIL_ADDRESS][DOMAIN_NAME]"
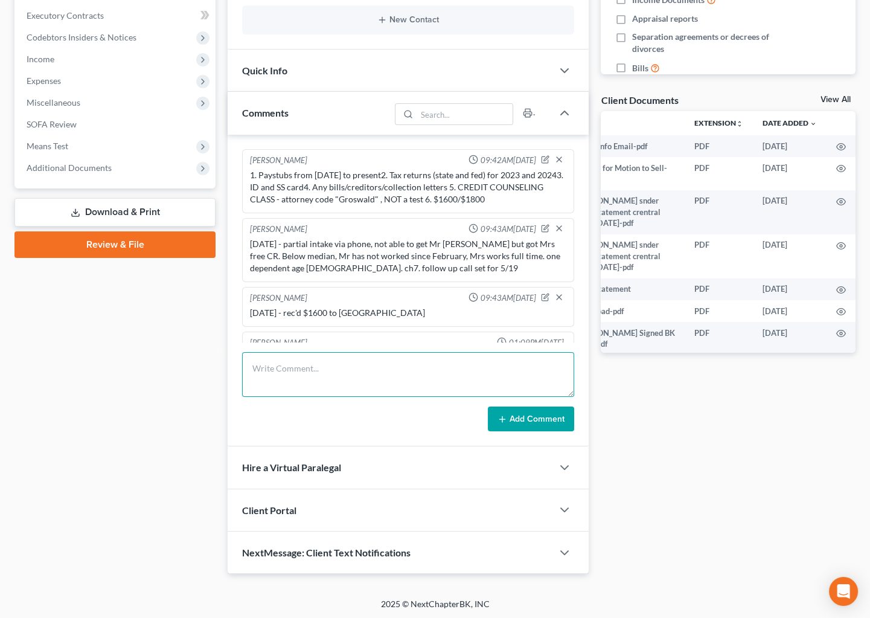
click at [493, 374] on textarea at bounding box center [408, 374] width 332 height 45
type textarea "[DATE] - tc w/ clients , prepped for court [DATE]"
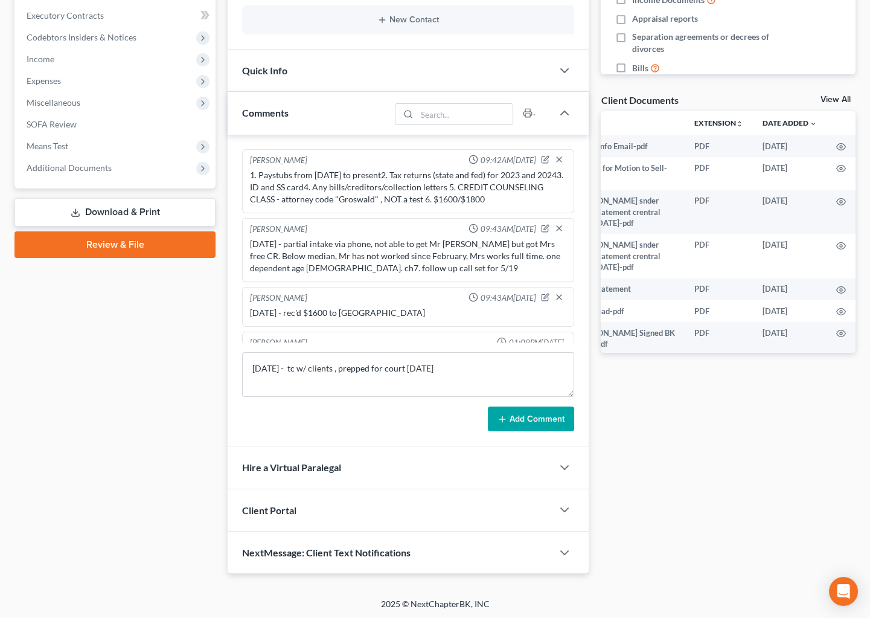
click at [522, 418] on button "Add Comment" at bounding box center [531, 418] width 86 height 25
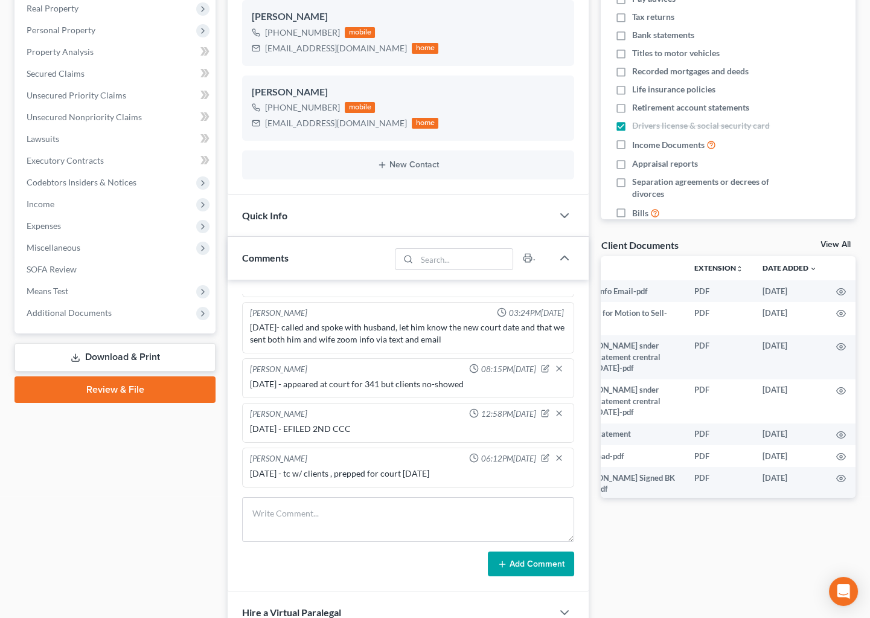
scroll to position [0, 0]
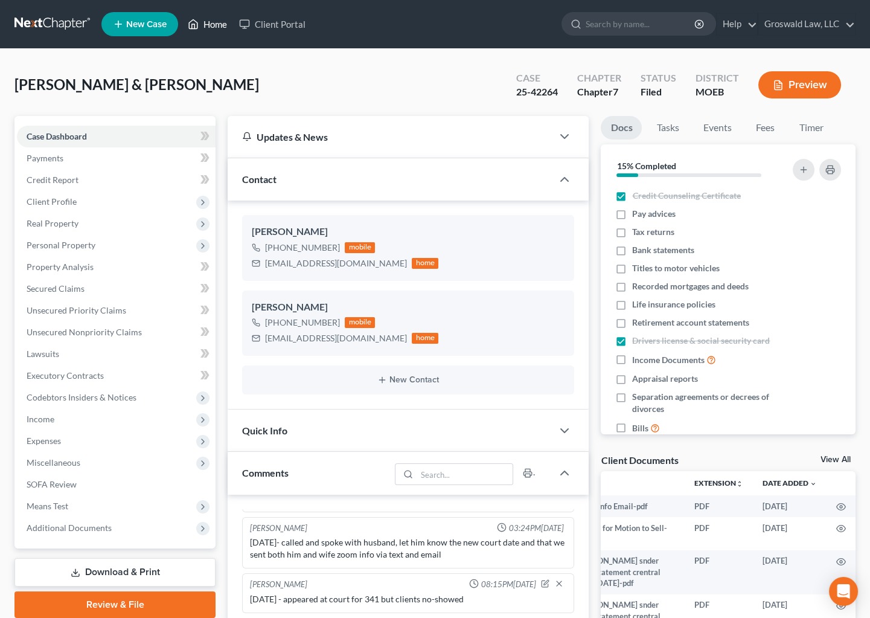
click at [214, 24] on link "Home" at bounding box center [207, 24] width 51 height 22
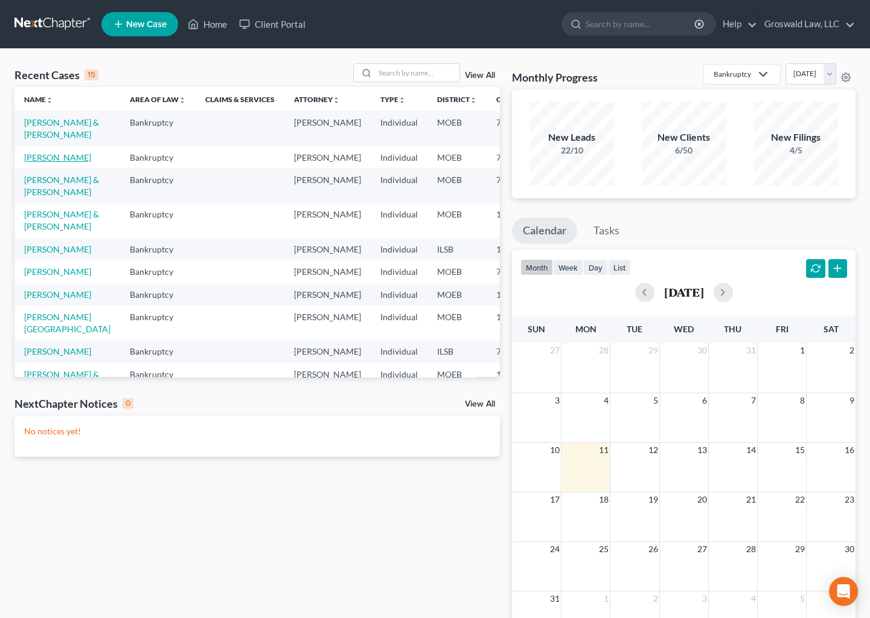
click at [30, 162] on link "[PERSON_NAME]" at bounding box center [57, 157] width 67 height 10
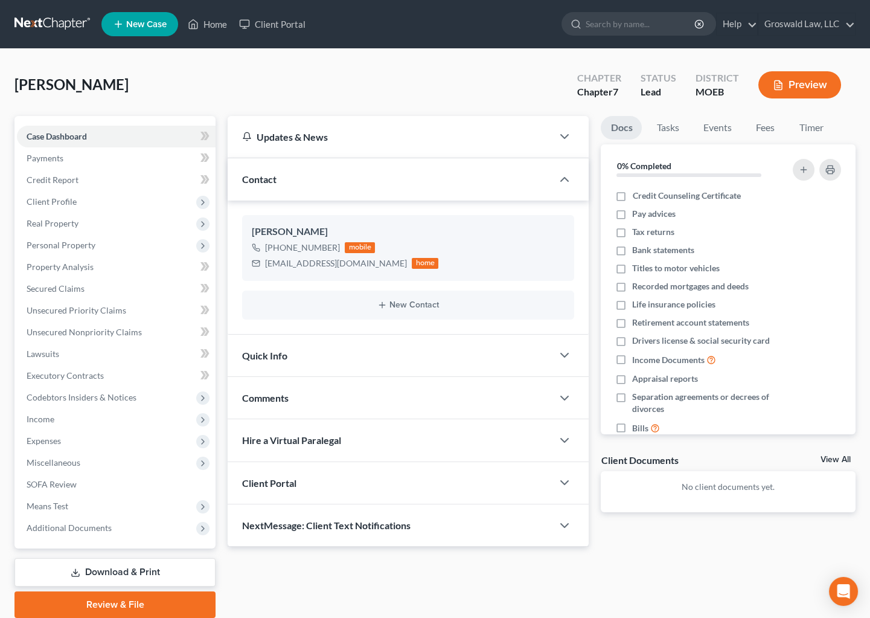
click at [321, 400] on div "Comments" at bounding box center [390, 398] width 325 height 42
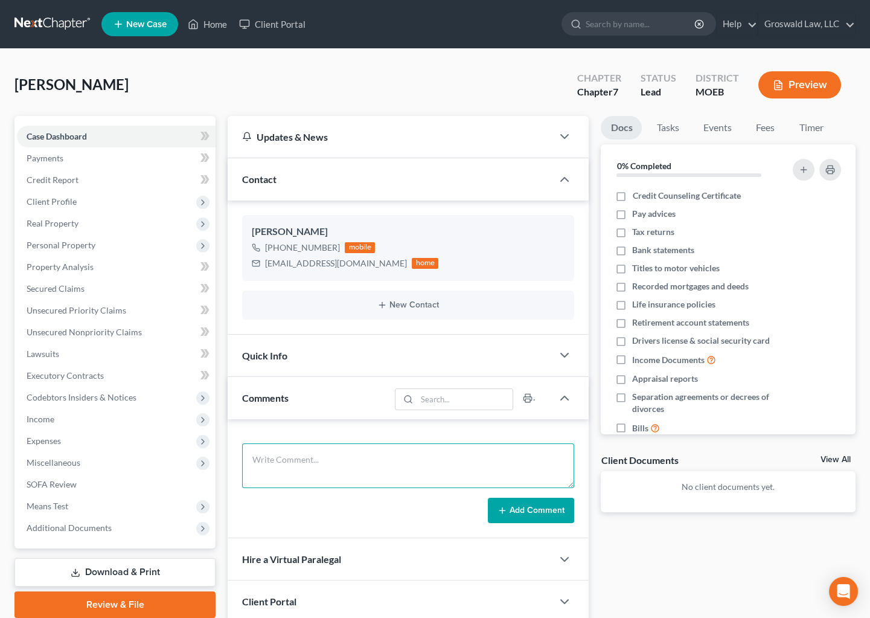
drag, startPoint x: 337, startPoint y: 467, endPoint x: 343, endPoint y: 455, distance: 13.2
click at [338, 467] on textarea at bounding box center [408, 465] width 332 height 45
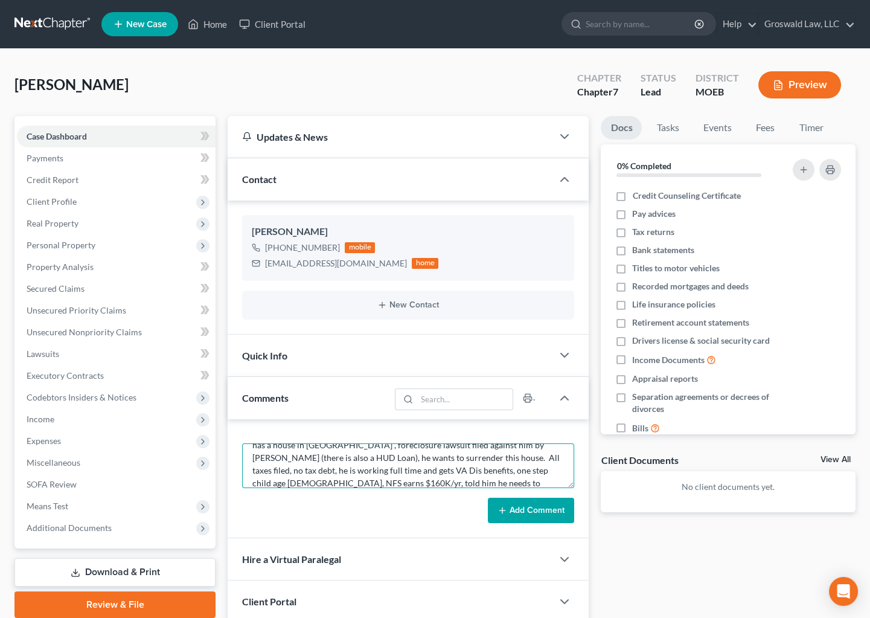
scroll to position [40, 0]
type textarea "[DATE] - briefly spoke via phone, has a car, Truck and Rv that I put into A/B a…"
click at [526, 516] on button "Add Comment" at bounding box center [531, 509] width 86 height 25
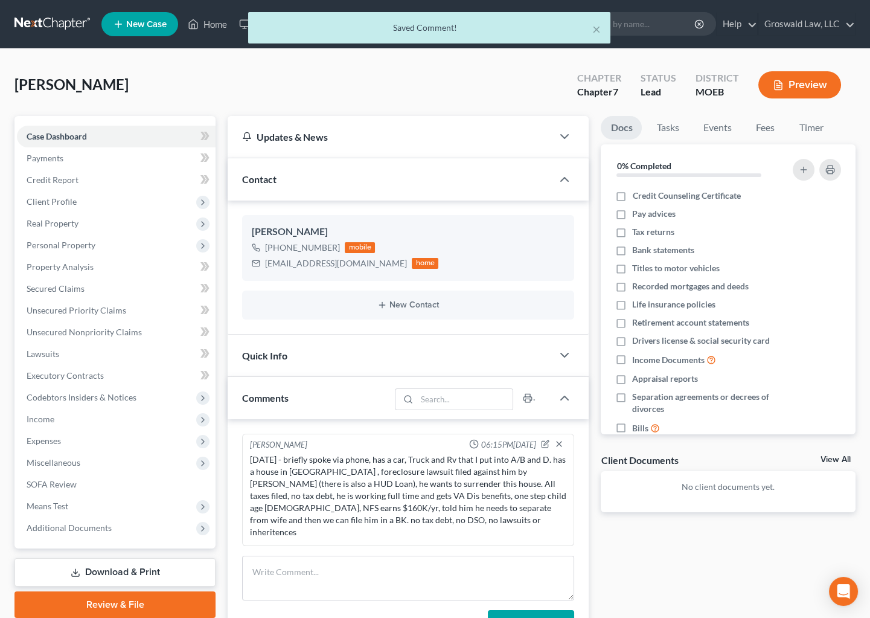
scroll to position [0, 0]
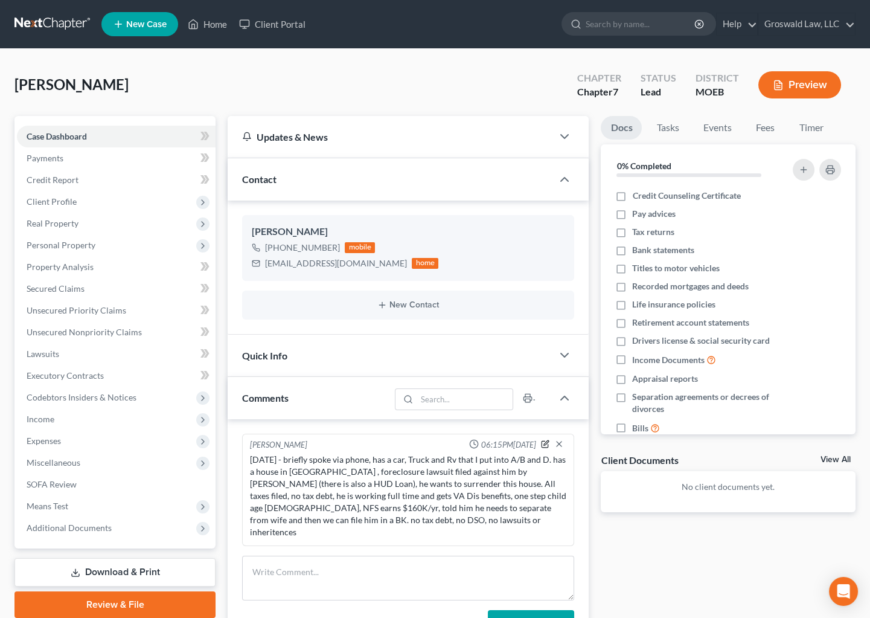
click at [543, 440] on icon "button" at bounding box center [545, 444] width 8 height 8
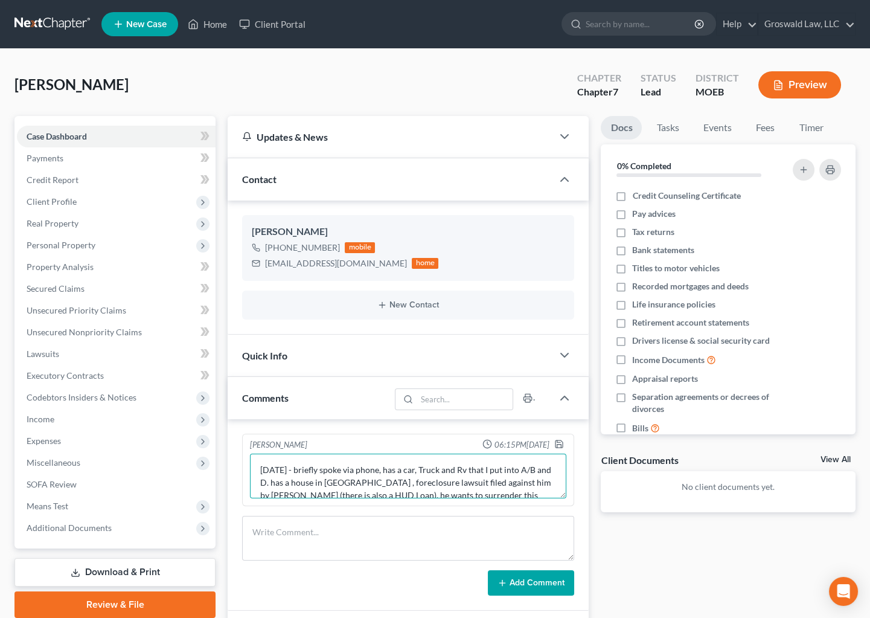
click at [377, 480] on textarea "[DATE] - briefly spoke via phone, has a car, Truck and Rv that I put into A/B a…" at bounding box center [408, 475] width 316 height 45
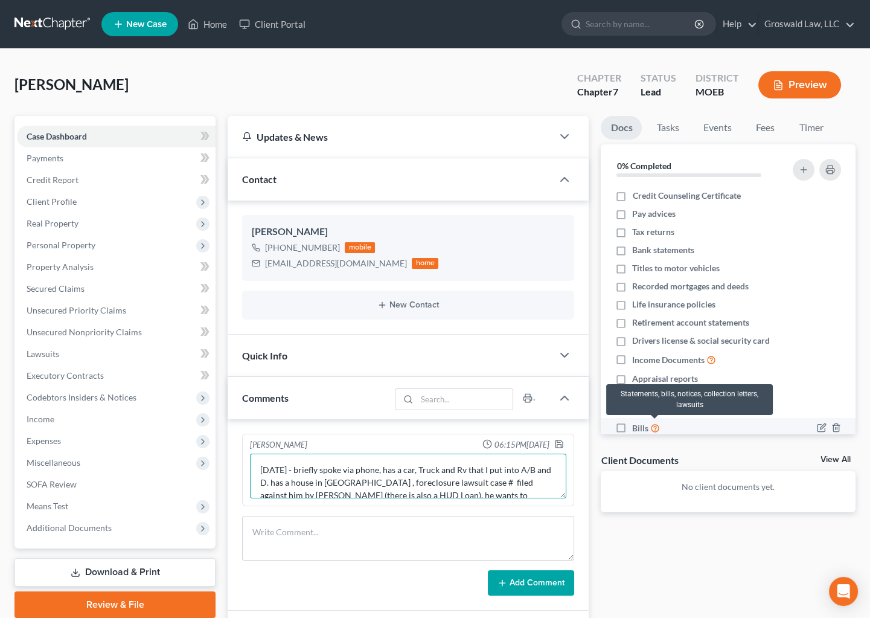
paste textarea "2023FC000312"
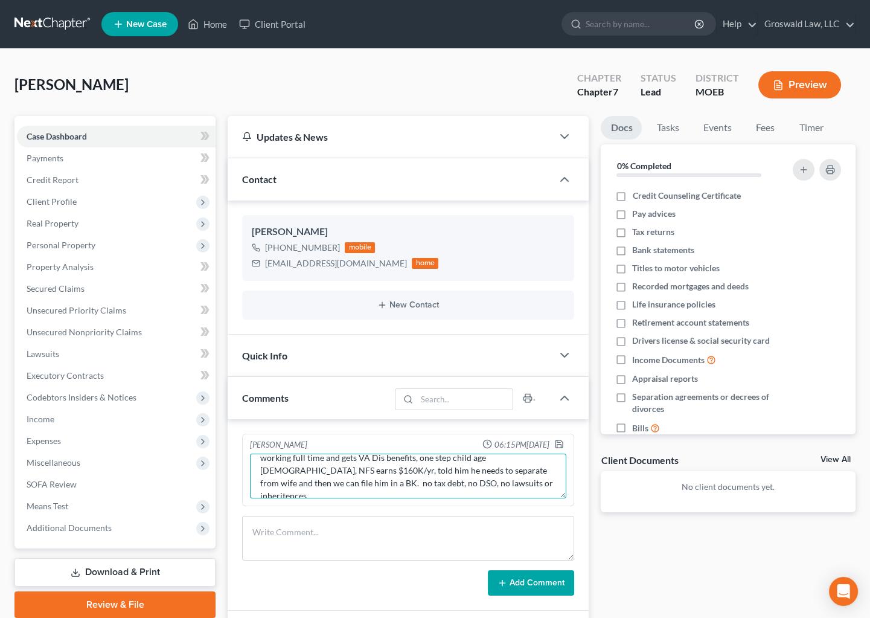
scroll to position [63, 0]
type textarea "[DATE] - briefly spoke via phone, has a car, Truck and Rv that I put into A/B a…"
click at [561, 443] on icon "button" at bounding box center [559, 444] width 10 height 10
